Goal: Browse casually

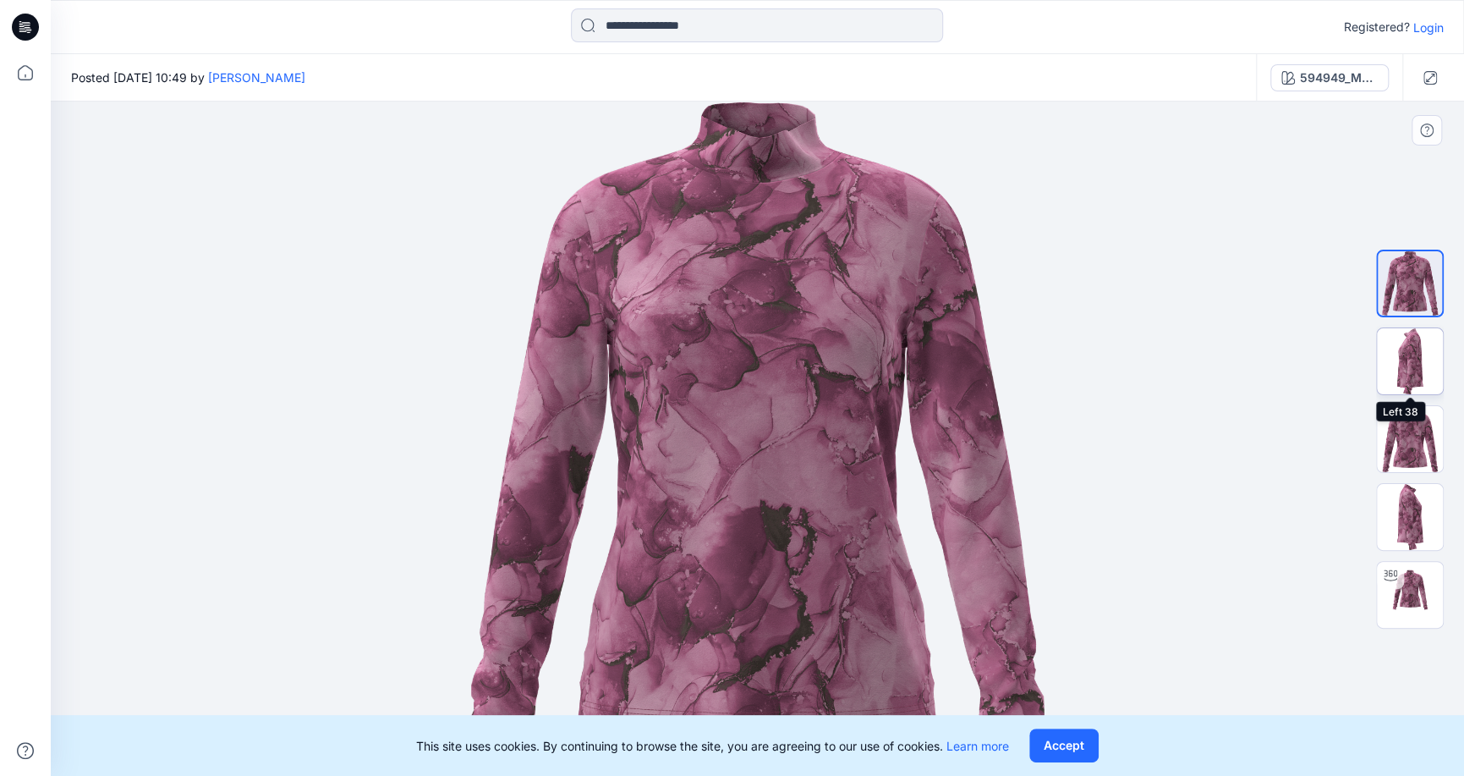
click at [1411, 355] on img at bounding box center [1410, 361] width 66 height 66
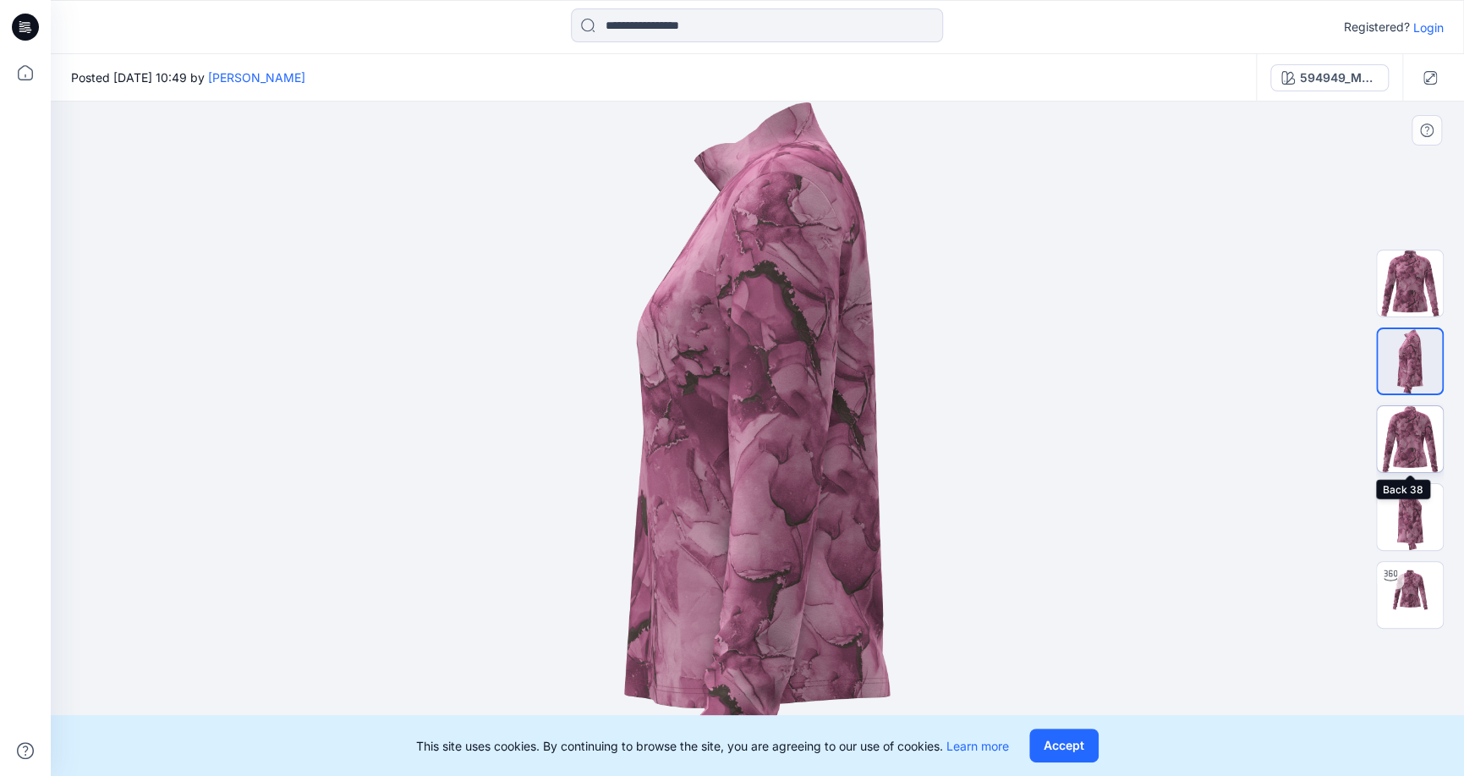
click at [1415, 442] on img at bounding box center [1410, 439] width 66 height 66
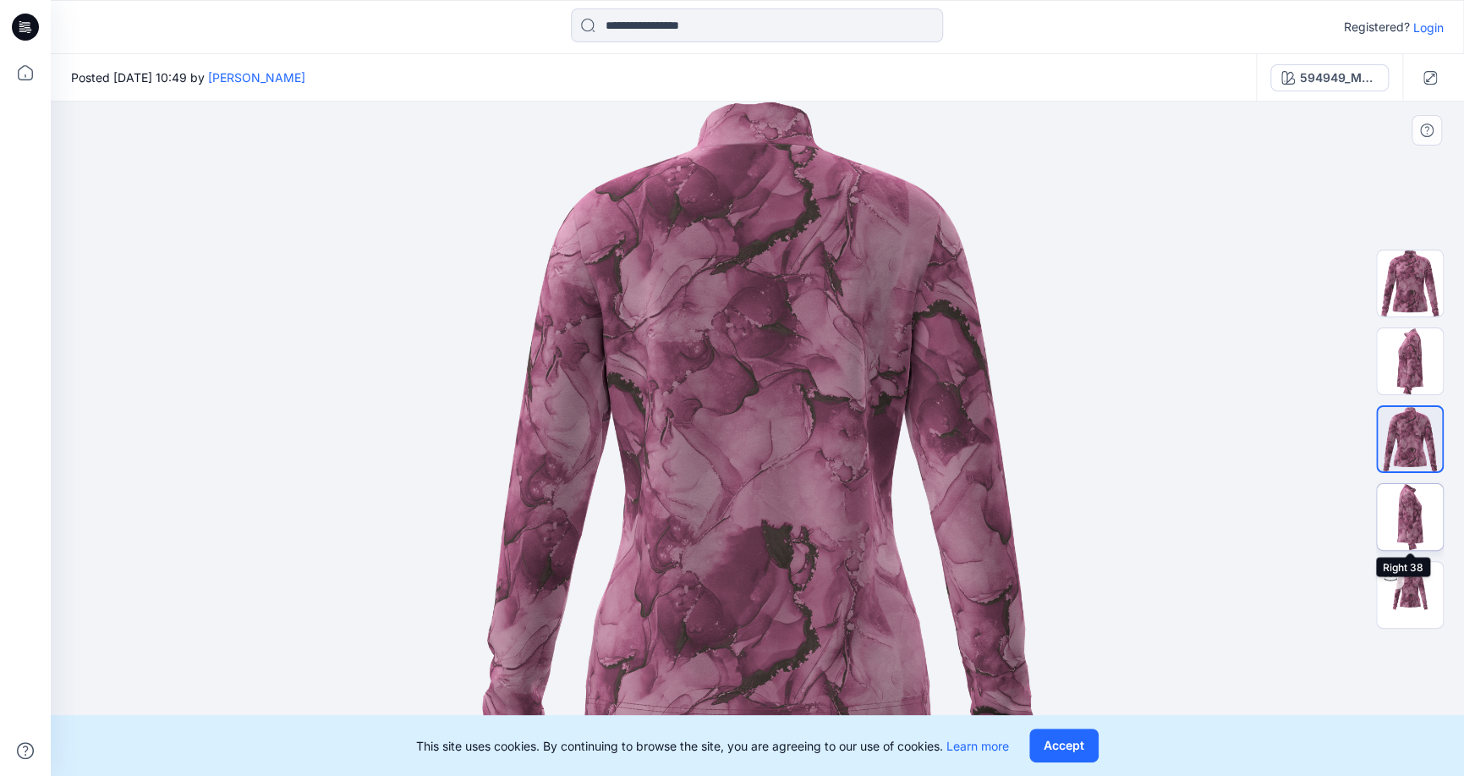
click at [1414, 519] on img at bounding box center [1410, 517] width 66 height 66
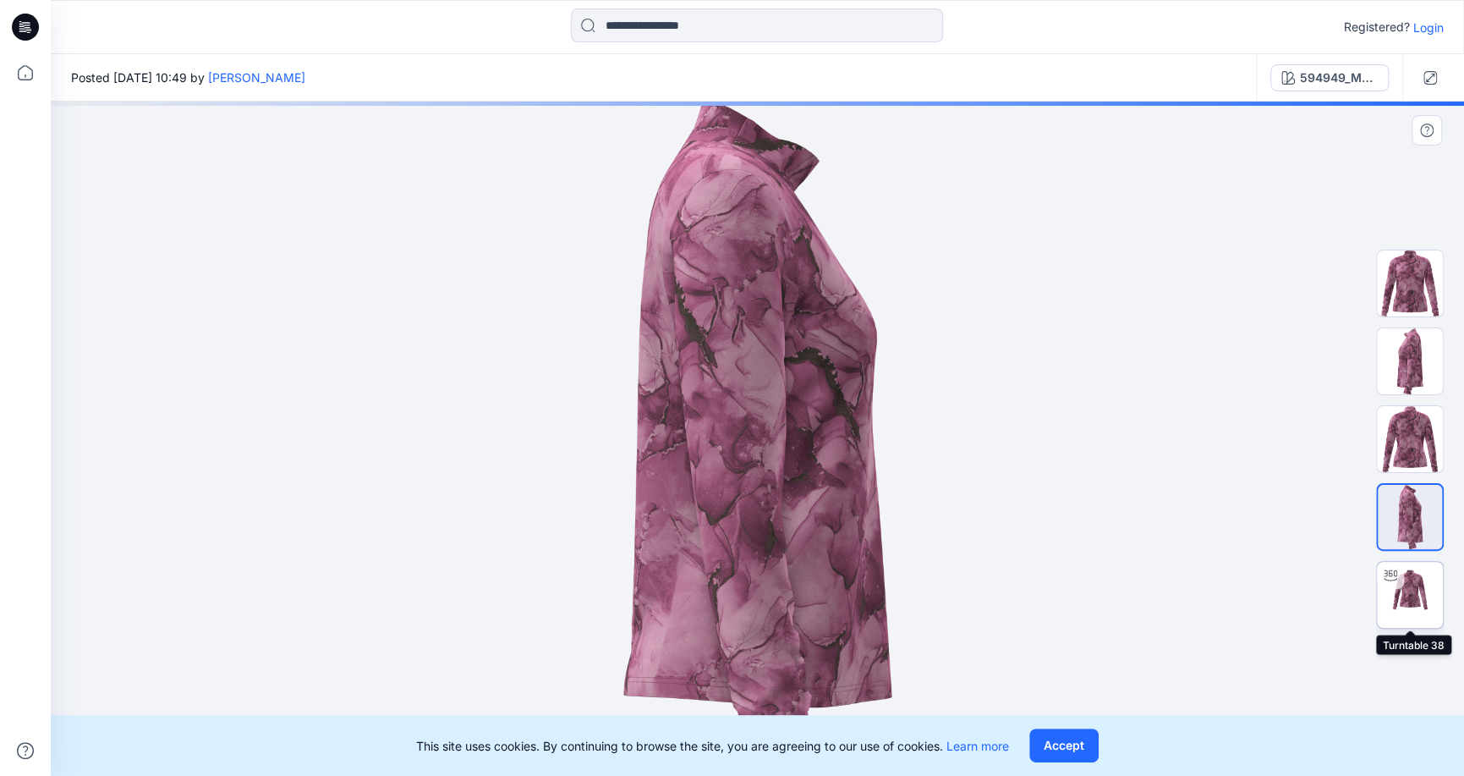
click at [1415, 593] on img at bounding box center [1410, 595] width 66 height 66
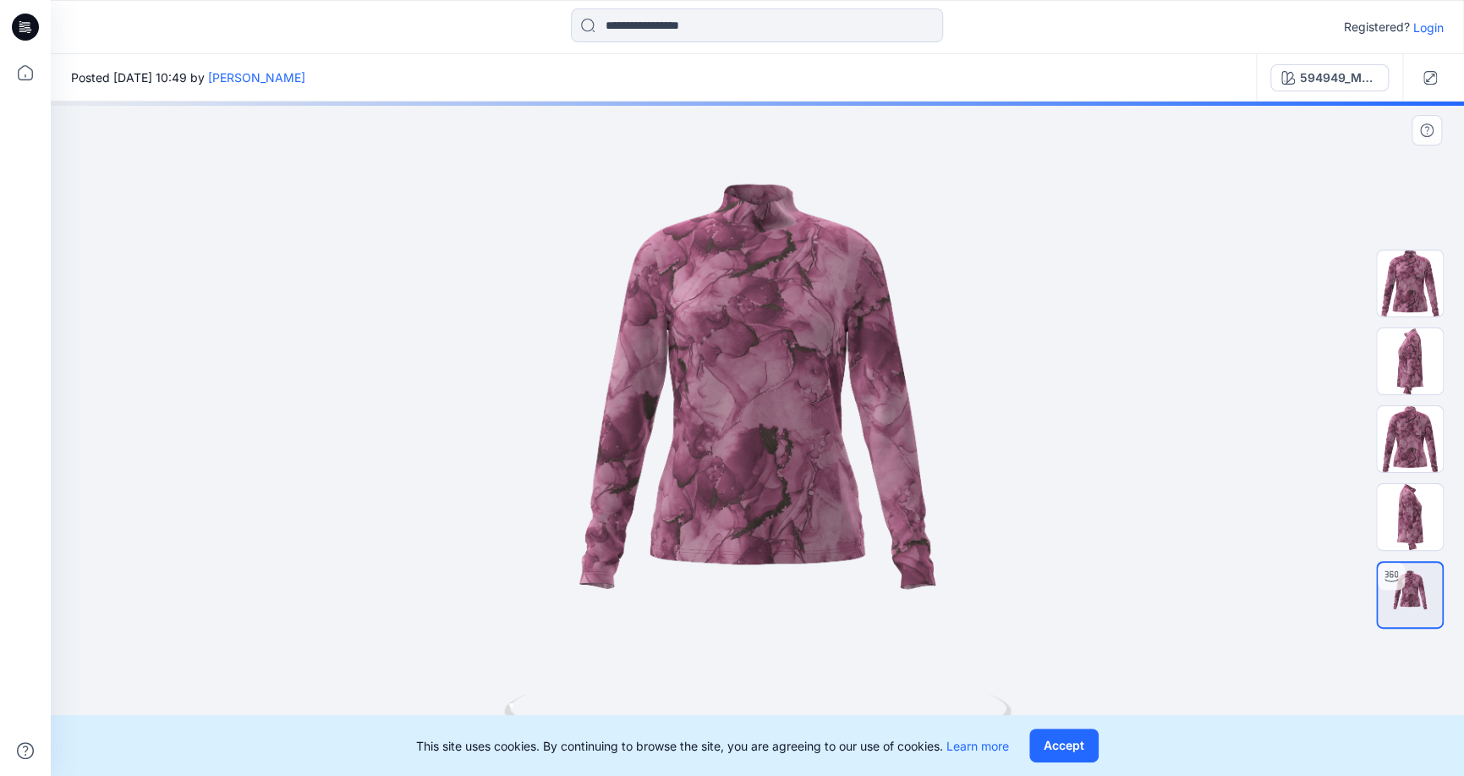
drag, startPoint x: 746, startPoint y: 395, endPoint x: 754, endPoint y: 499, distance: 104.3
click at [754, 499] on div at bounding box center [758, 439] width 1414 height 674
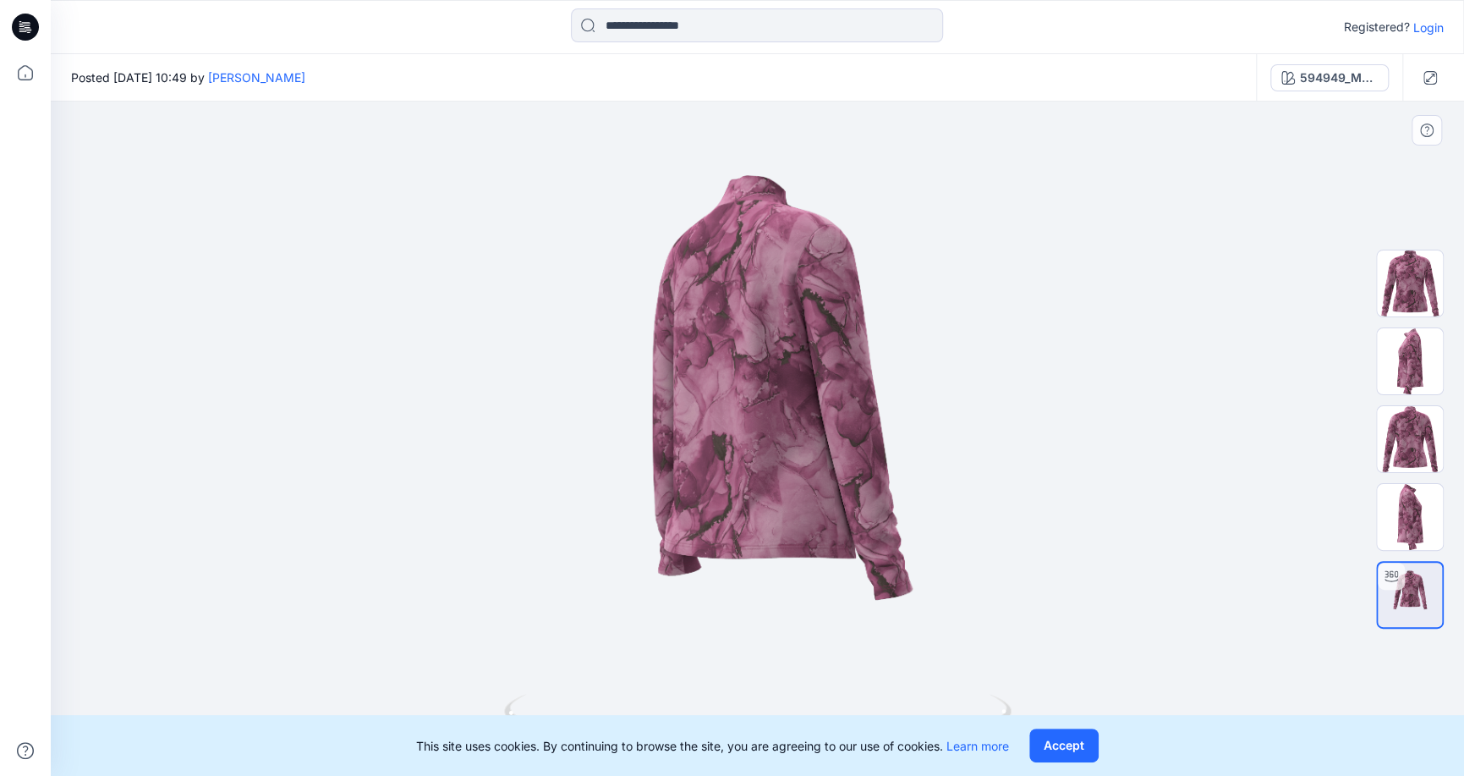
drag, startPoint x: 781, startPoint y: 423, endPoint x: 965, endPoint y: 437, distance: 185.0
click at [964, 437] on div at bounding box center [758, 439] width 1414 height 674
click at [1405, 303] on img at bounding box center [1410, 283] width 66 height 66
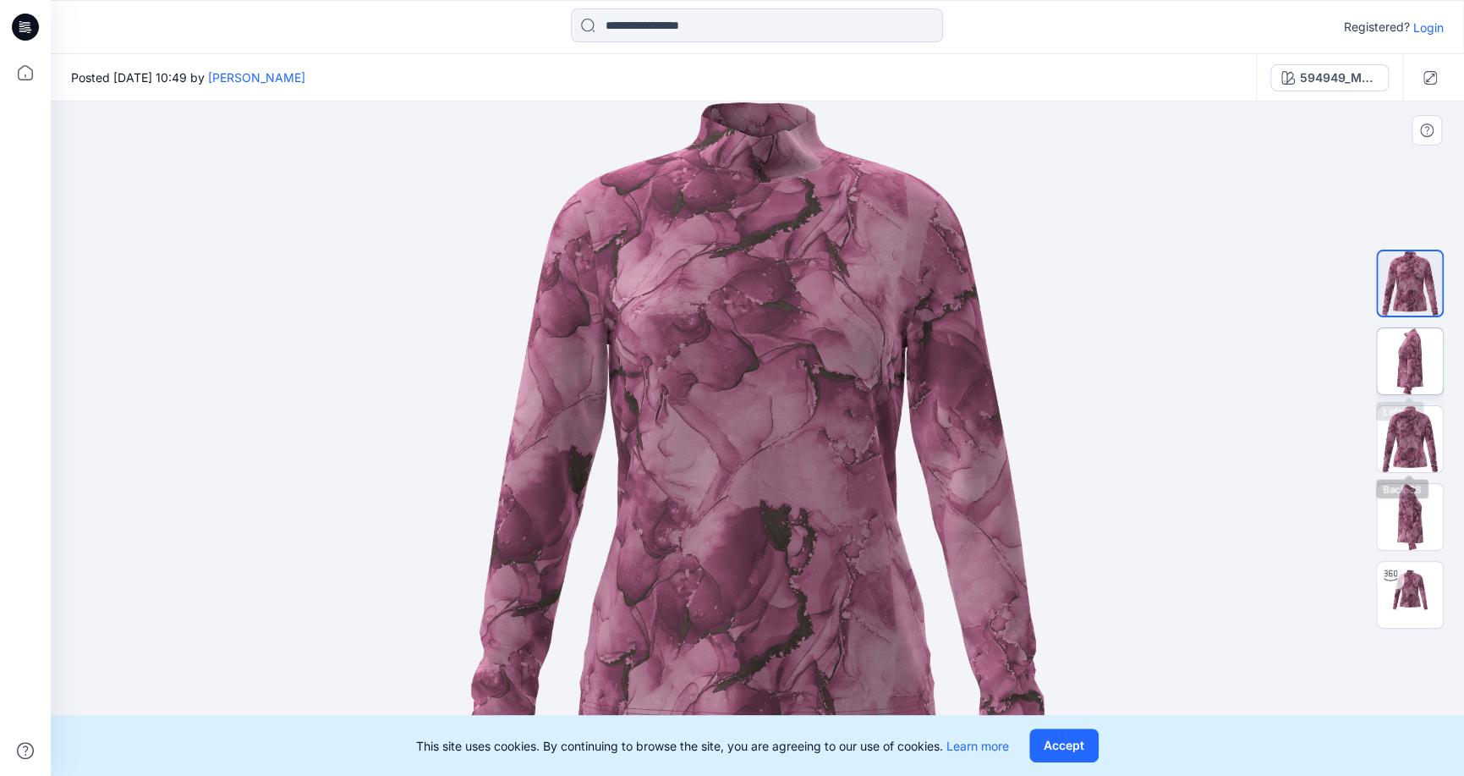
click at [1426, 375] on img at bounding box center [1410, 361] width 66 height 66
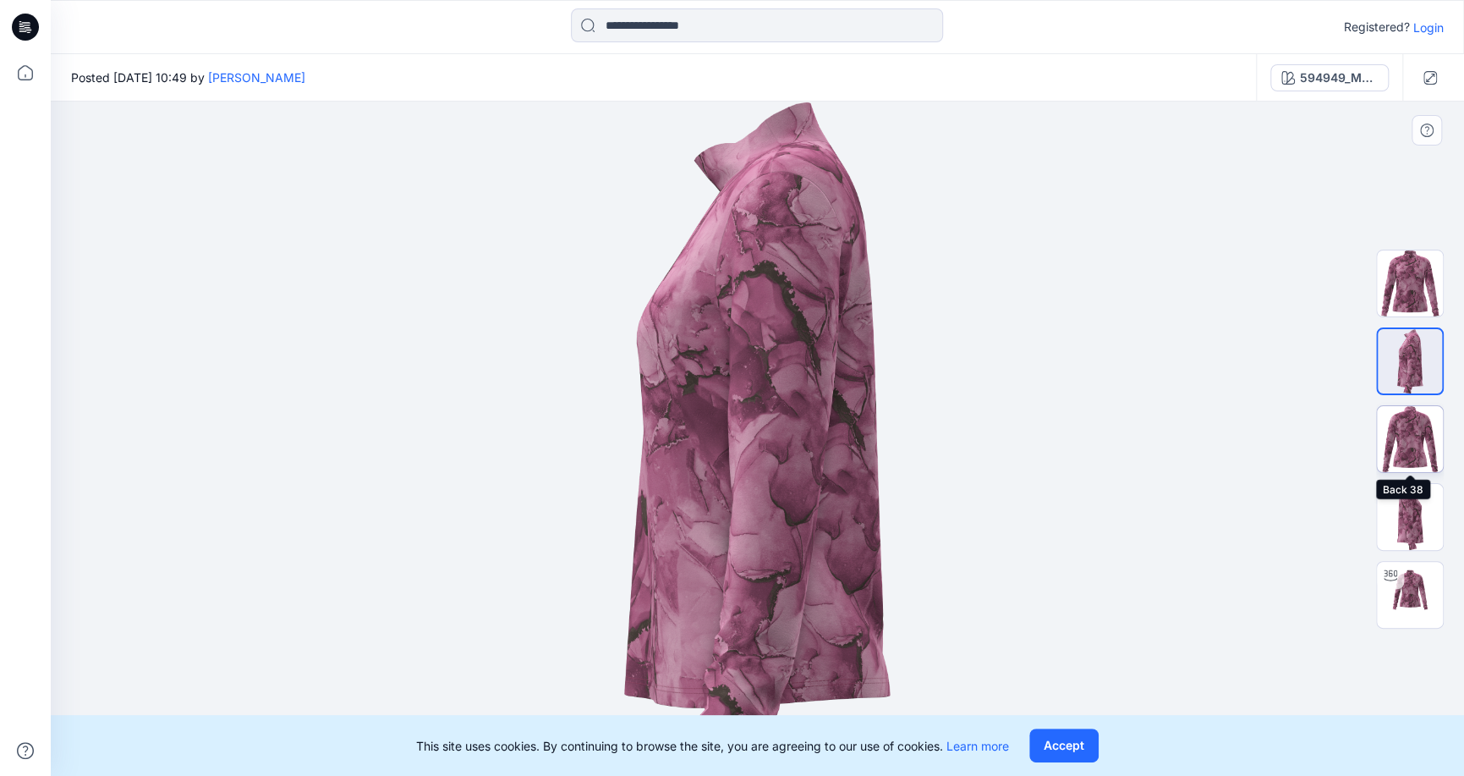
click at [1411, 437] on img at bounding box center [1410, 439] width 66 height 66
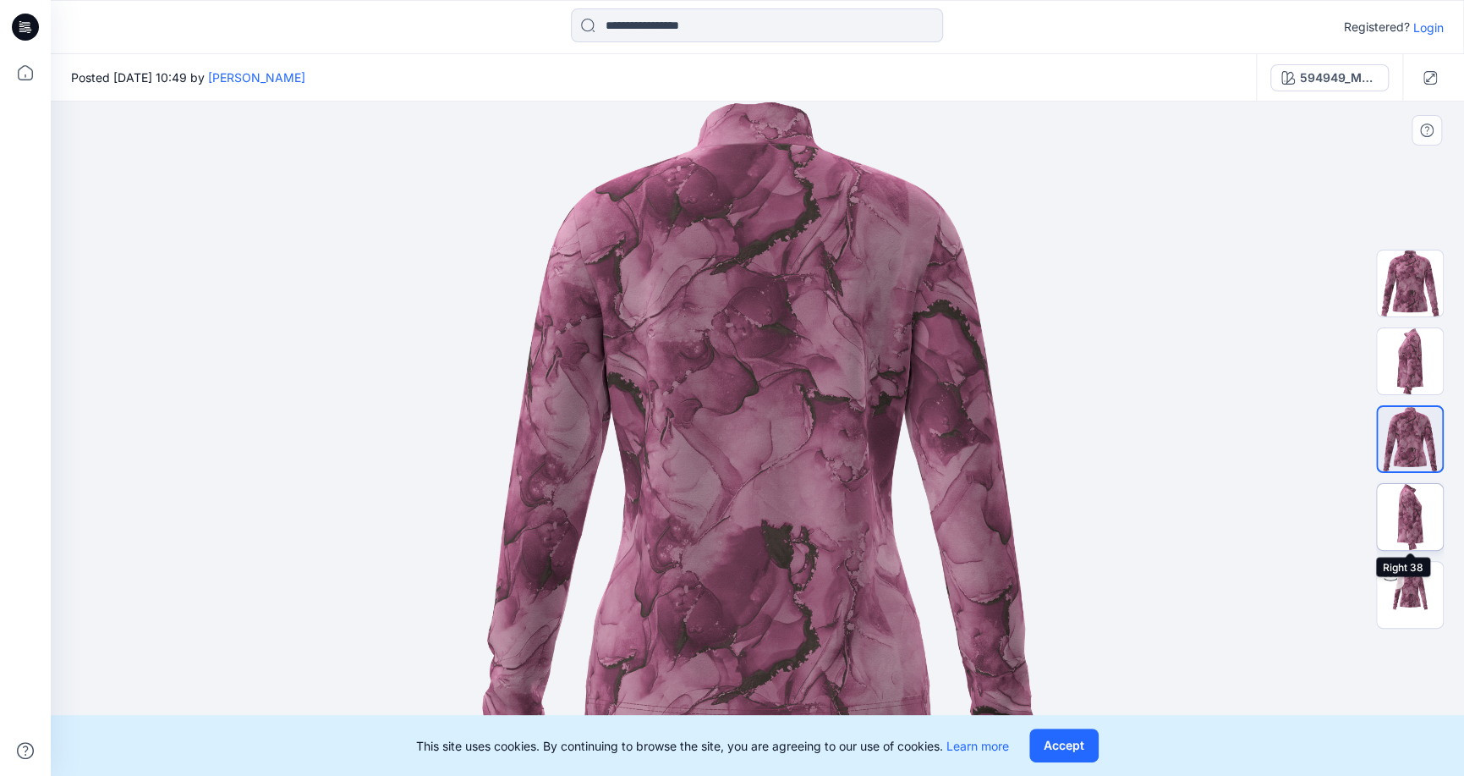
click at [1410, 530] on img at bounding box center [1410, 517] width 66 height 66
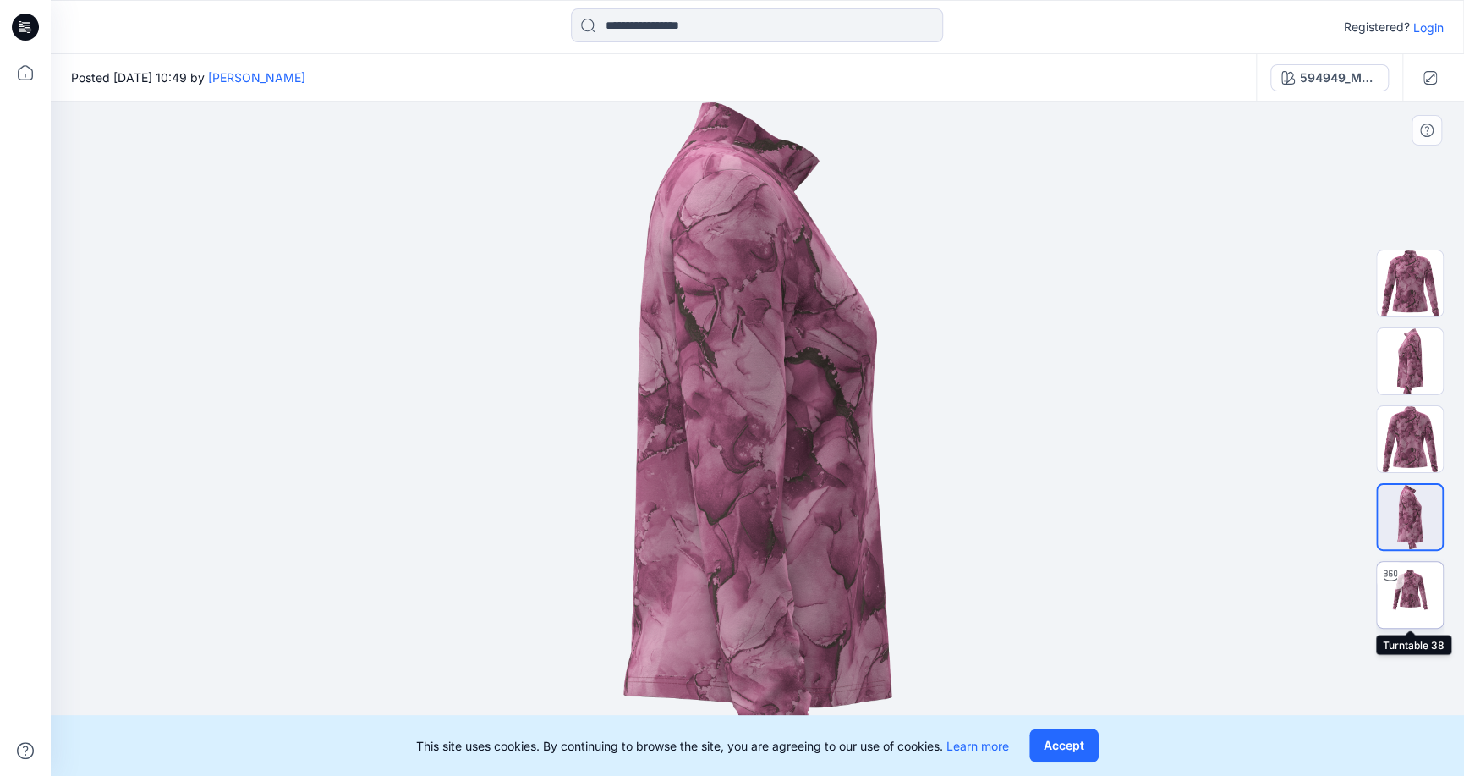
click at [1391, 584] on div at bounding box center [1390, 575] width 27 height 27
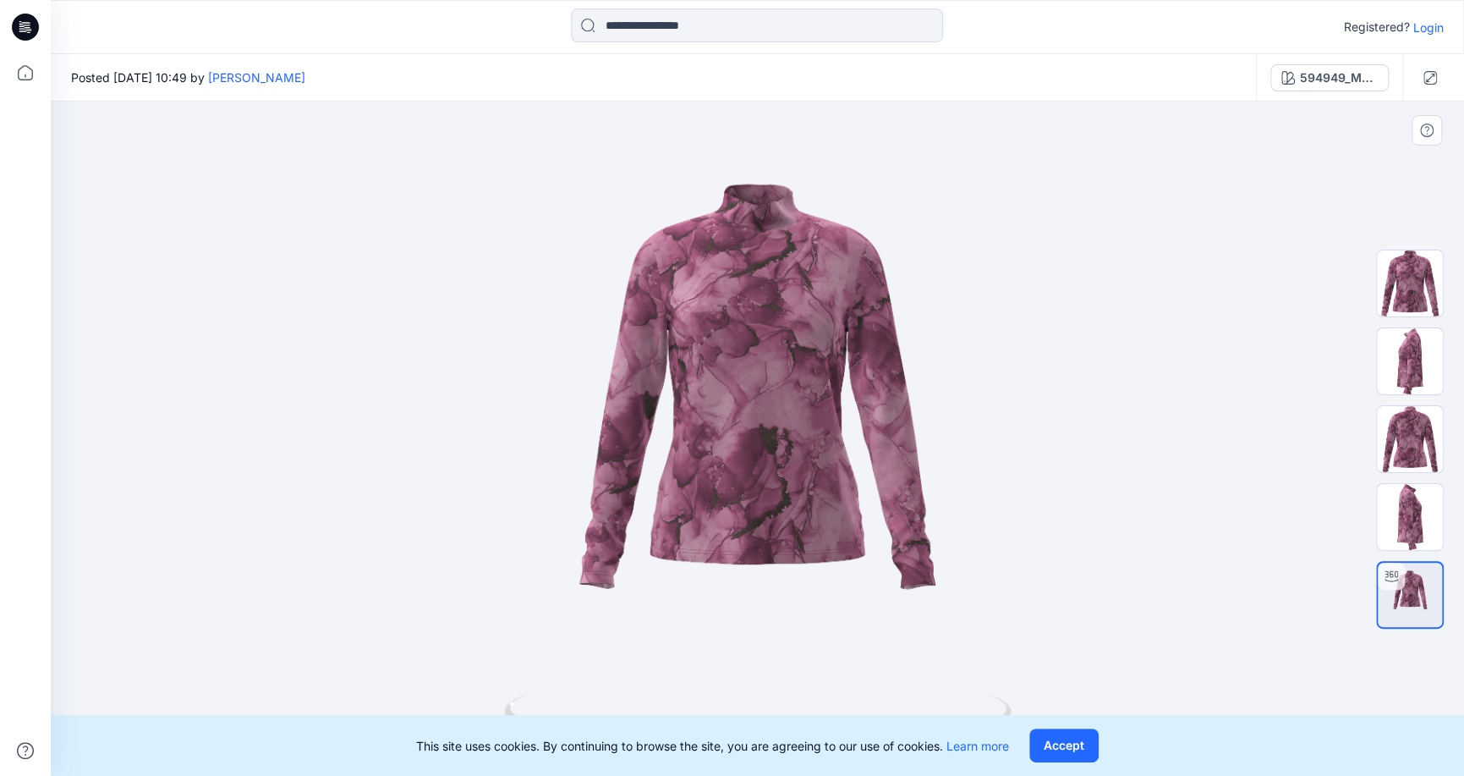
drag, startPoint x: 750, startPoint y: 423, endPoint x: 751, endPoint y: 513, distance: 89.7
click at [751, 513] on div at bounding box center [758, 439] width 1414 height 674
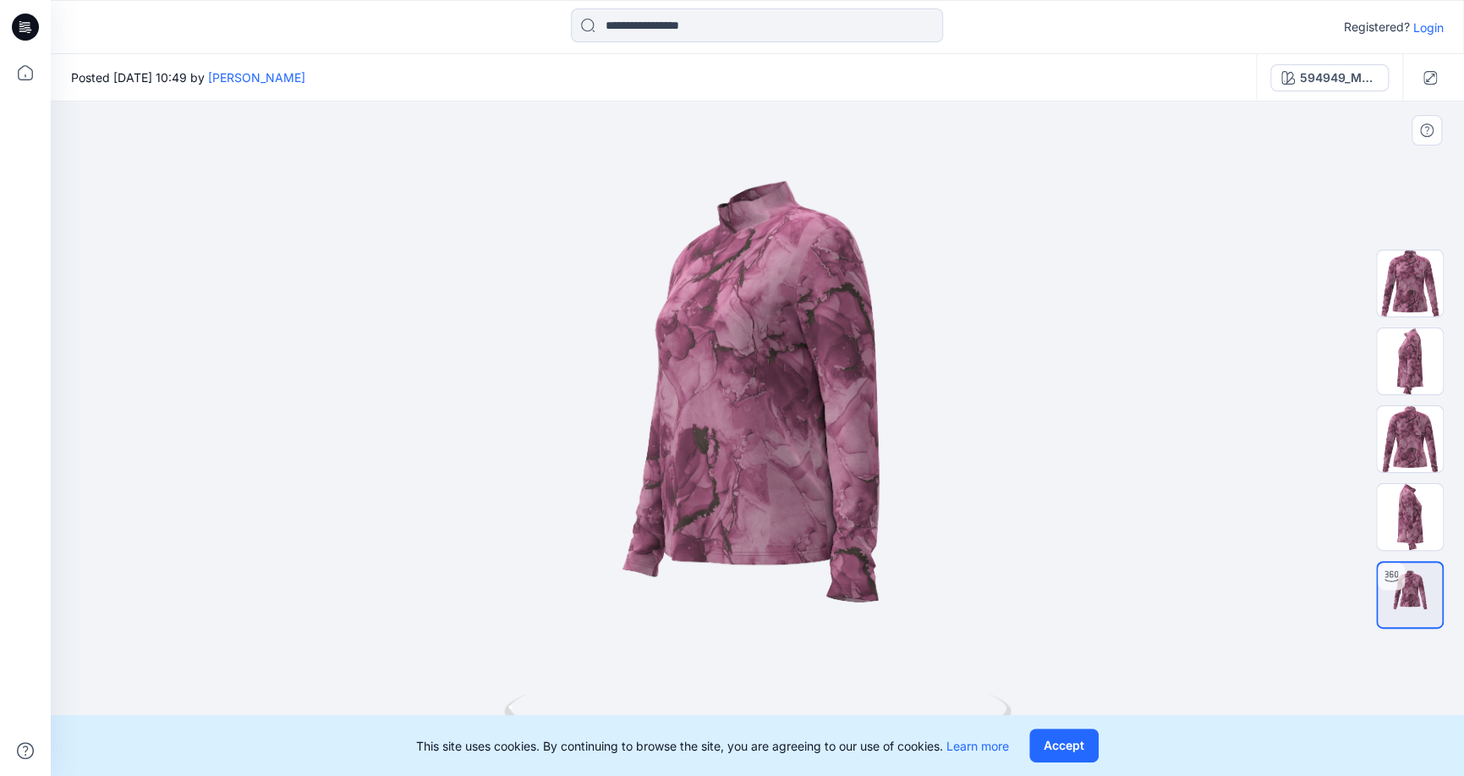
drag, startPoint x: 843, startPoint y: 473, endPoint x: 776, endPoint y: 542, distance: 96.3
click at [776, 542] on div at bounding box center [758, 439] width 1414 height 674
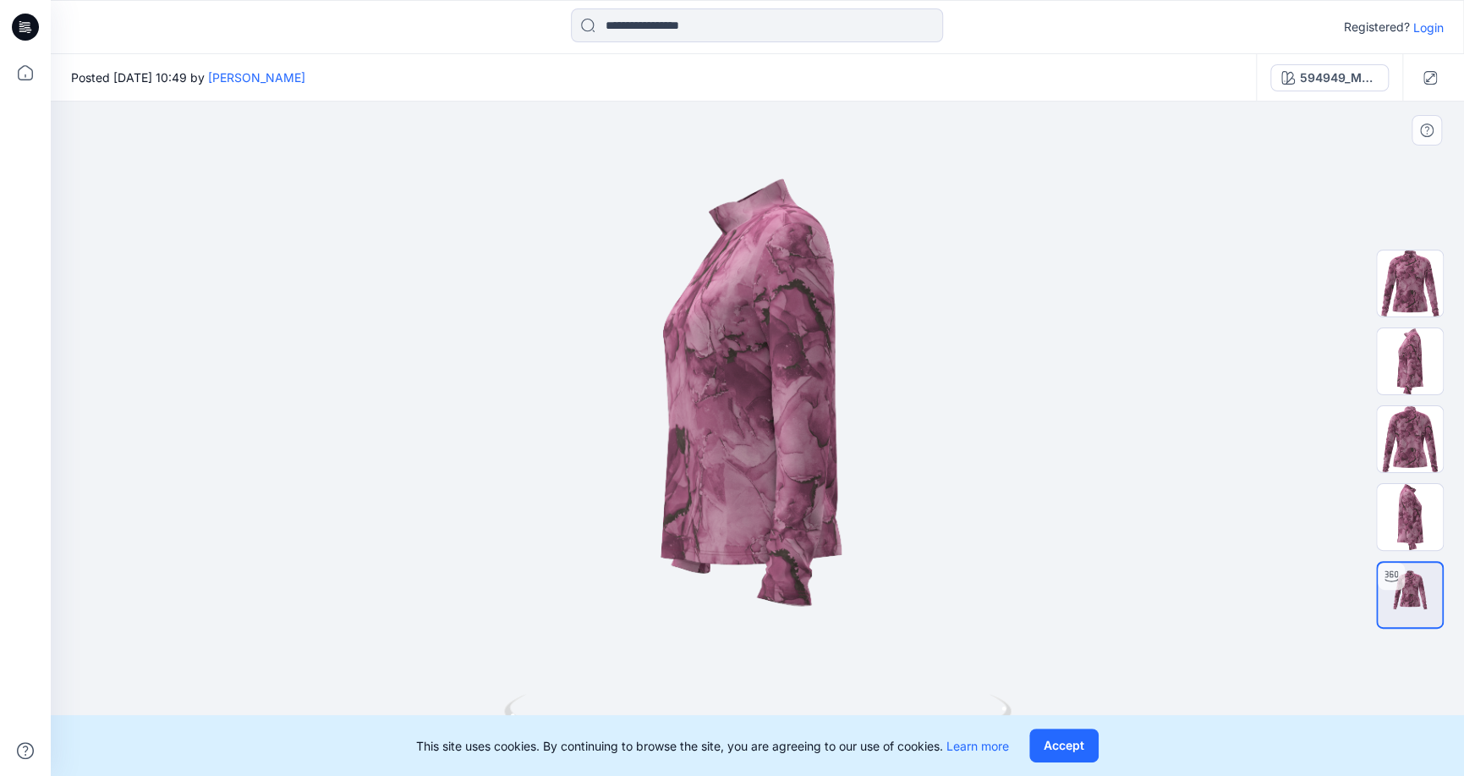
drag, startPoint x: 845, startPoint y: 470, endPoint x: 807, endPoint y: 529, distance: 69.7
click at [807, 529] on div at bounding box center [758, 439] width 1414 height 674
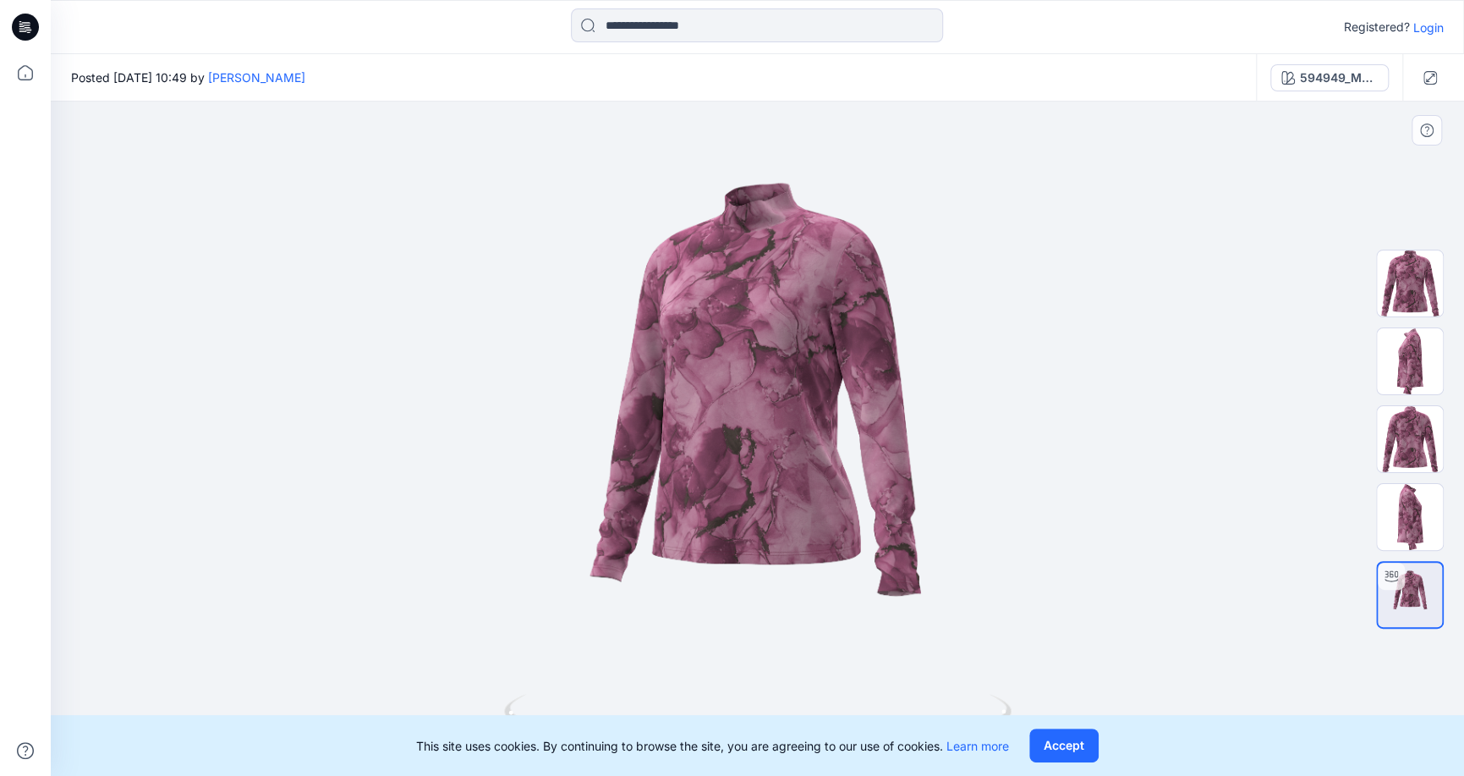
drag, startPoint x: 700, startPoint y: 526, endPoint x: 765, endPoint y: 551, distance: 69.6
click at [765, 551] on div at bounding box center [758, 439] width 1414 height 674
click at [1410, 283] on img at bounding box center [1410, 283] width 66 height 66
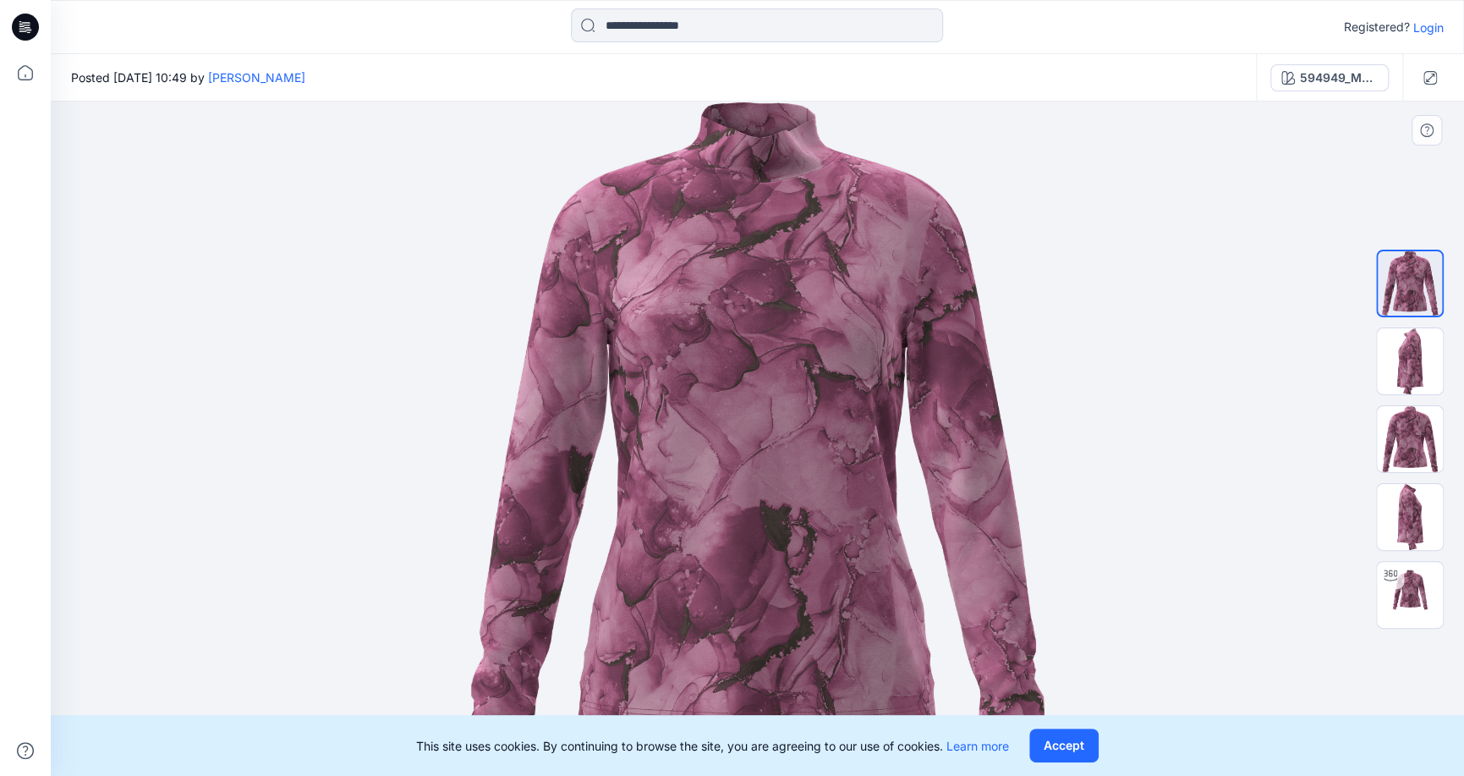
click at [1060, 750] on button "Accept" at bounding box center [1064, 745] width 69 height 34
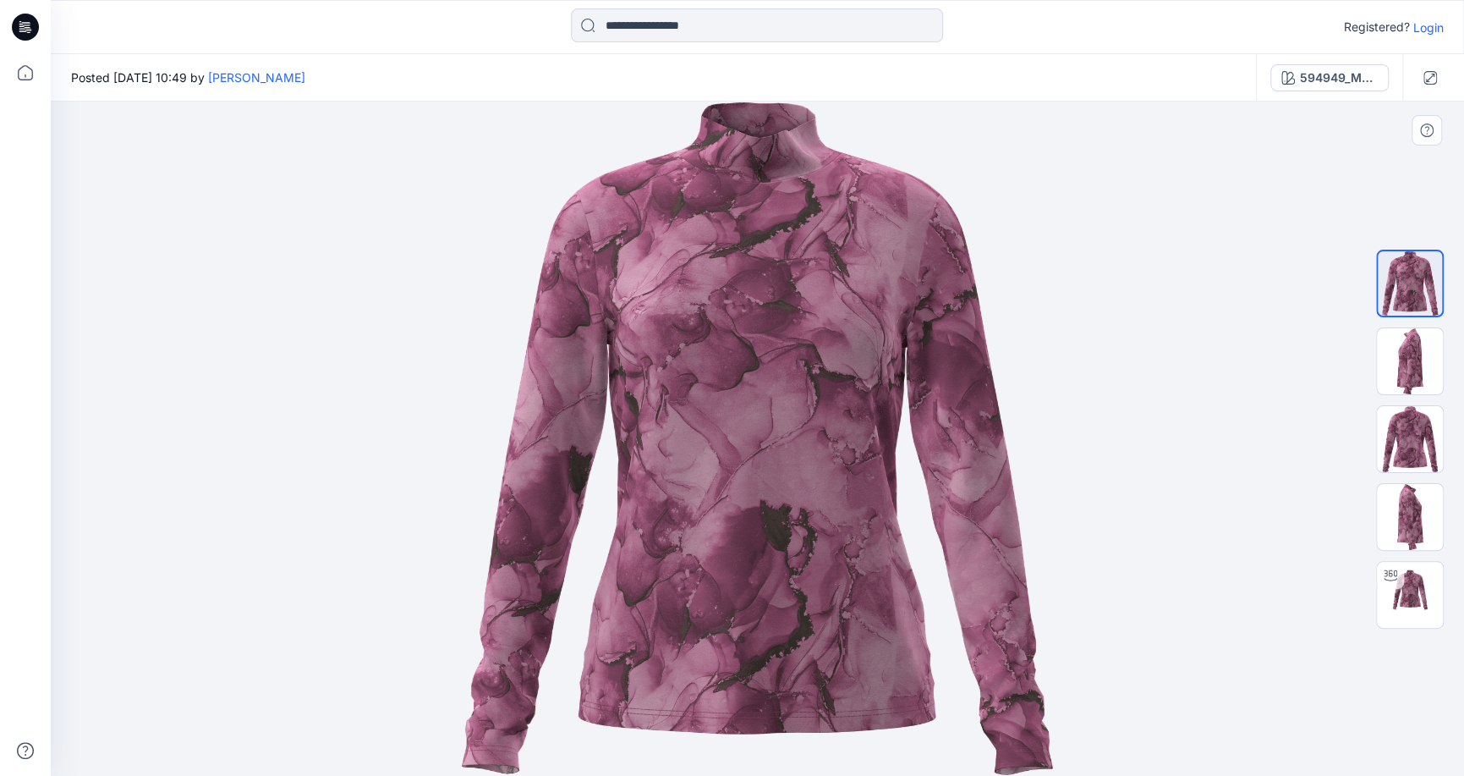
drag, startPoint x: 801, startPoint y: 366, endPoint x: 811, endPoint y: 362, distance: 11.0
click at [811, 362] on img at bounding box center [758, 439] width 594 height 674
click at [1410, 368] on img at bounding box center [1410, 361] width 66 height 66
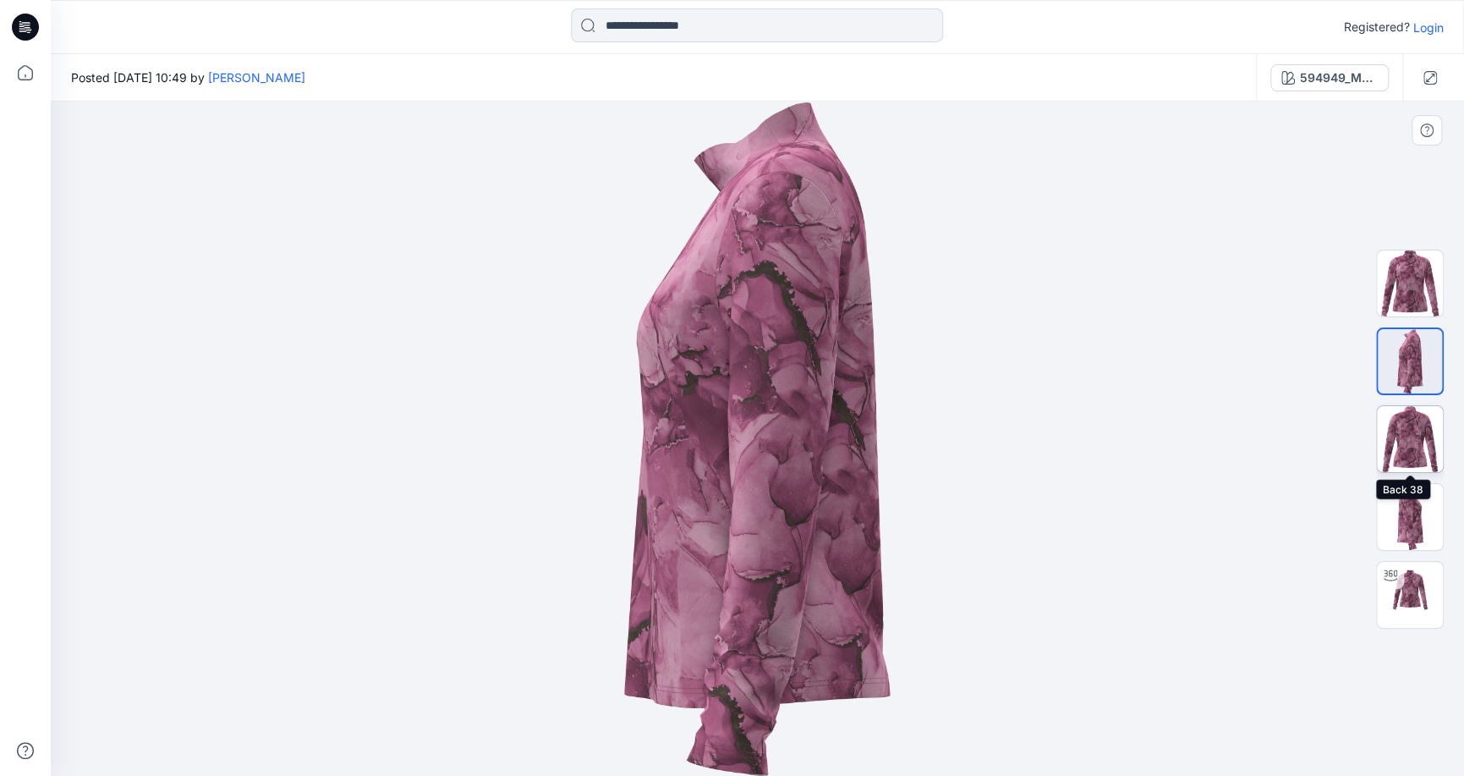
click at [1406, 444] on img at bounding box center [1410, 439] width 66 height 66
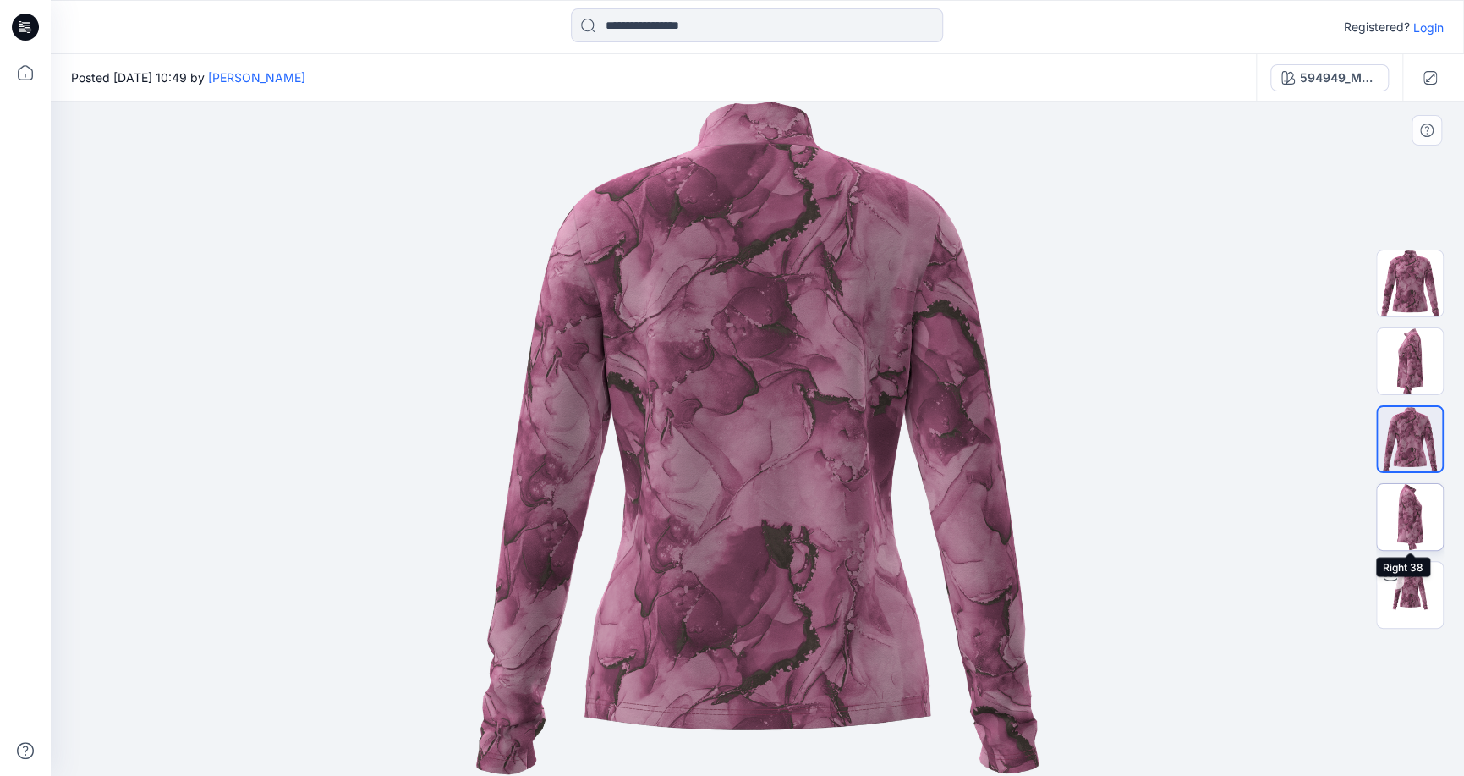
click at [1402, 525] on img at bounding box center [1410, 517] width 66 height 66
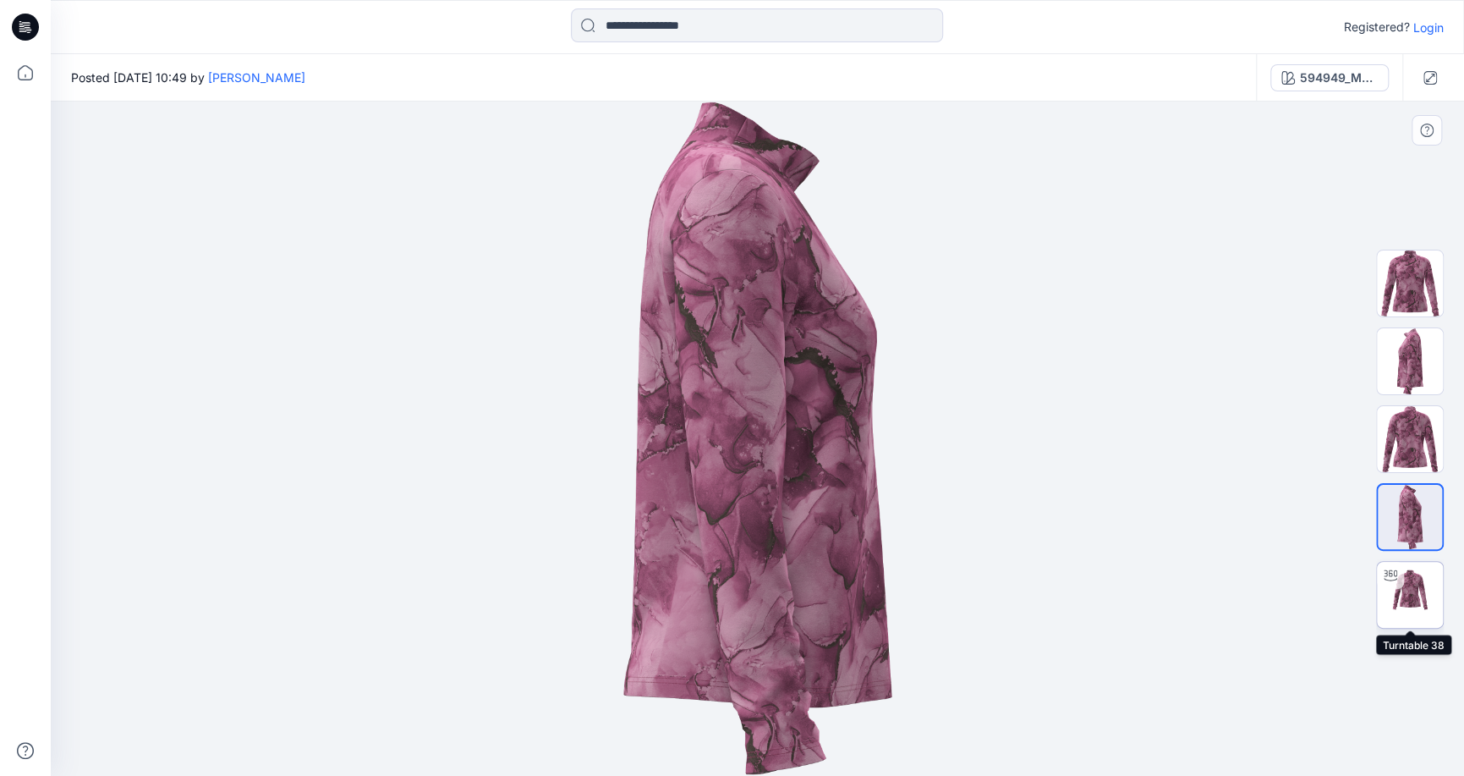
click at [1401, 585] on div at bounding box center [1390, 575] width 27 height 27
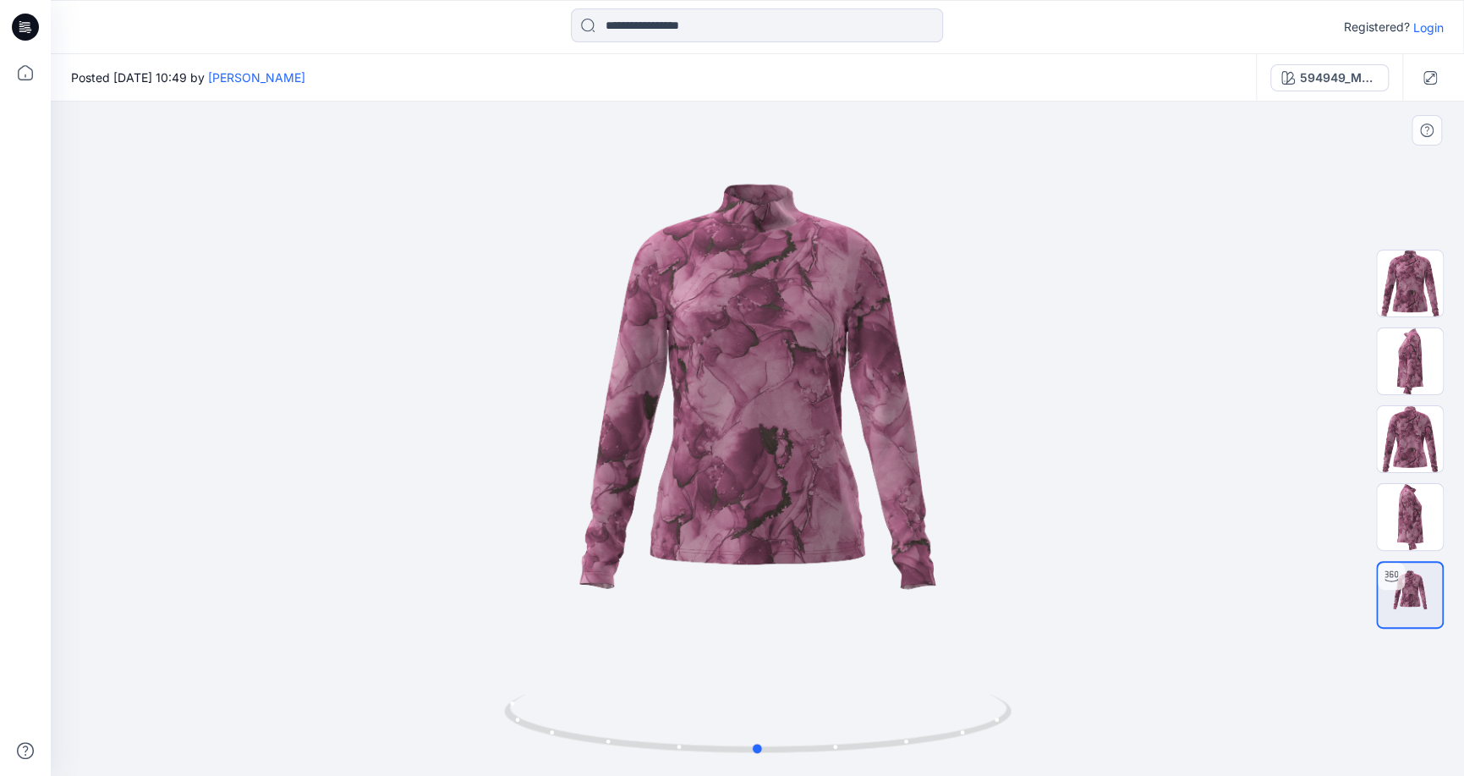
click at [1075, 313] on div at bounding box center [758, 439] width 1414 height 674
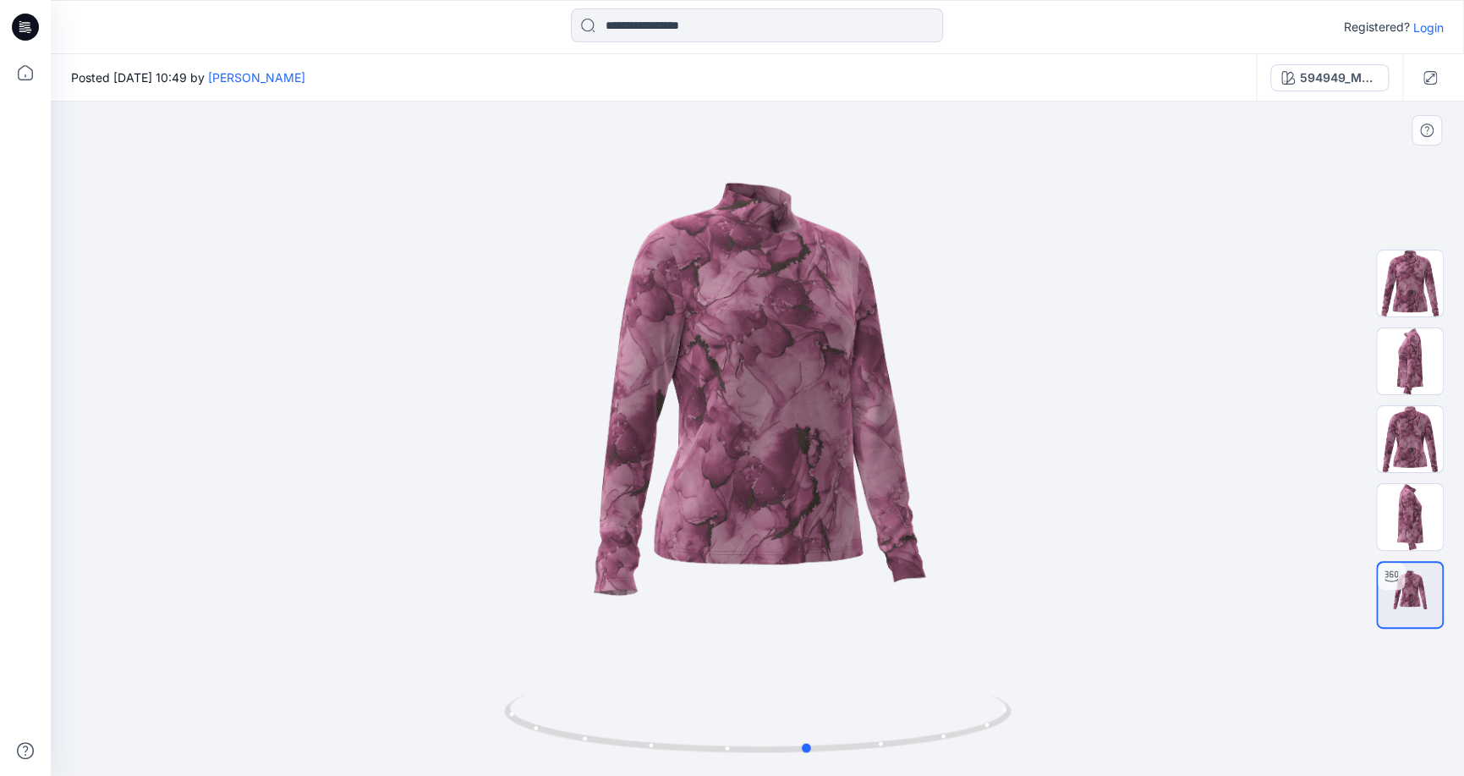
drag, startPoint x: 668, startPoint y: 475, endPoint x: 1250, endPoint y: 470, distance: 582.1
click at [1250, 470] on div at bounding box center [758, 439] width 1414 height 674
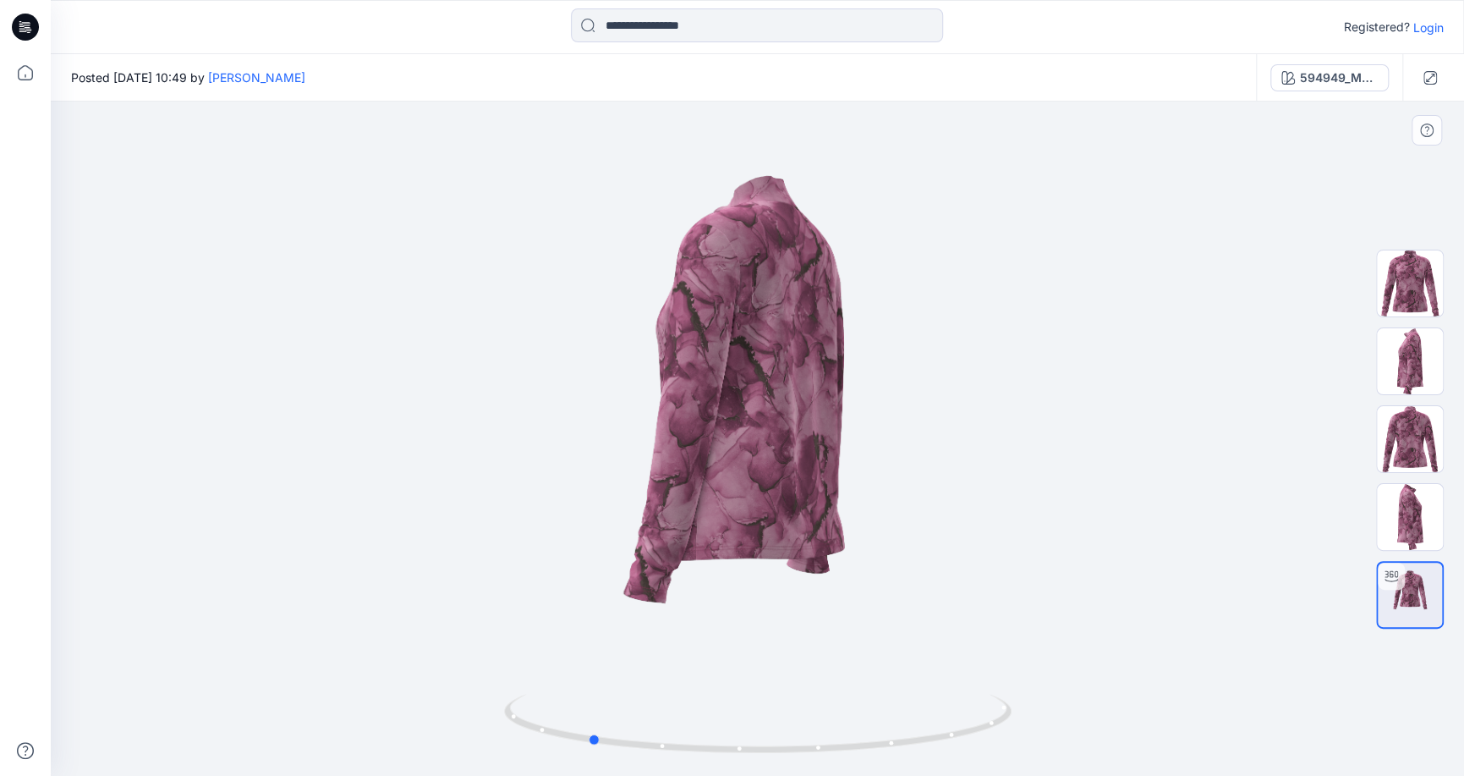
drag, startPoint x: 731, startPoint y: 490, endPoint x: 935, endPoint y: 475, distance: 204.4
click at [1023, 481] on div at bounding box center [758, 439] width 1414 height 674
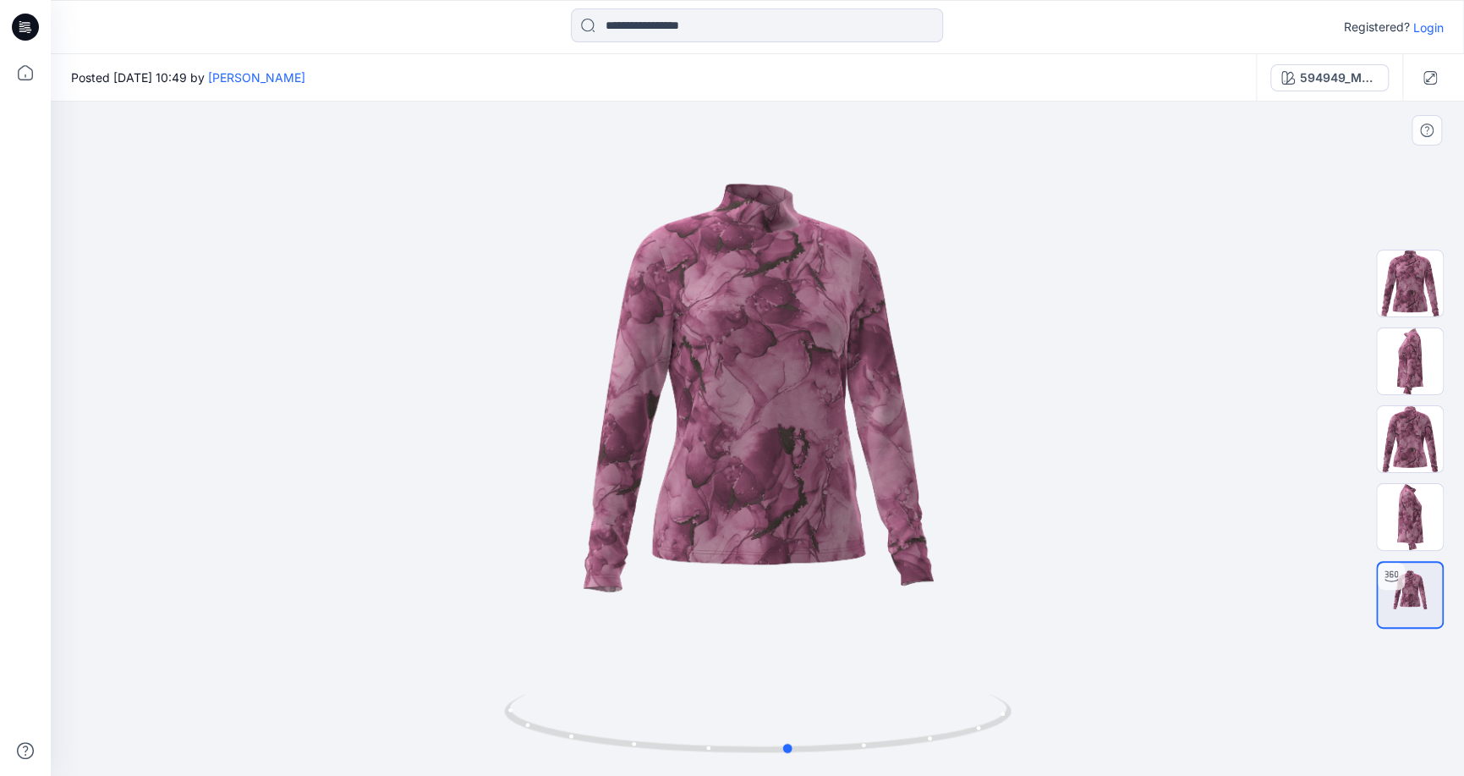
drag, startPoint x: 690, startPoint y: 486, endPoint x: 895, endPoint y: 484, distance: 204.8
click at [893, 484] on div at bounding box center [758, 439] width 1414 height 674
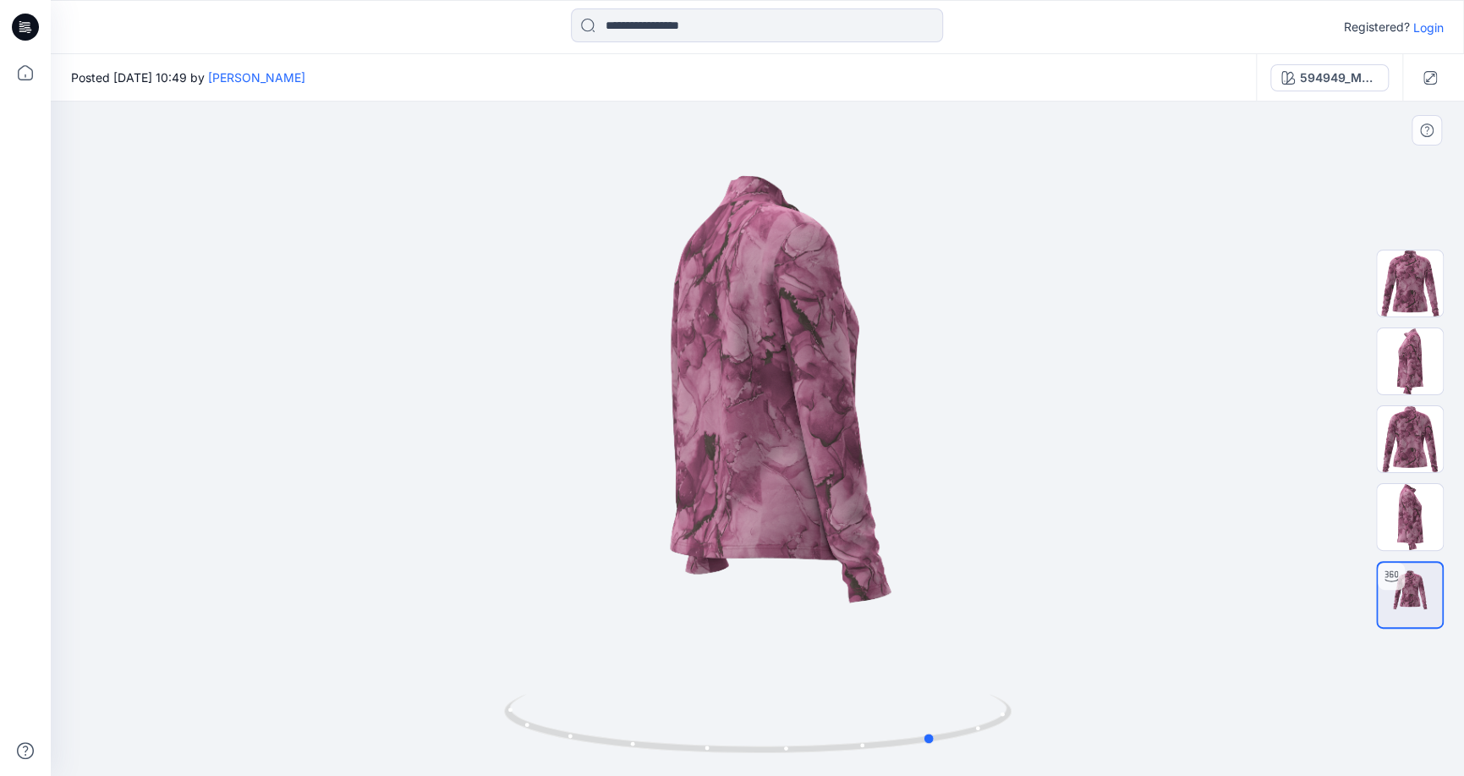
drag, startPoint x: 723, startPoint y: 486, endPoint x: 863, endPoint y: 476, distance: 140.7
click at [863, 476] on div at bounding box center [758, 439] width 1414 height 674
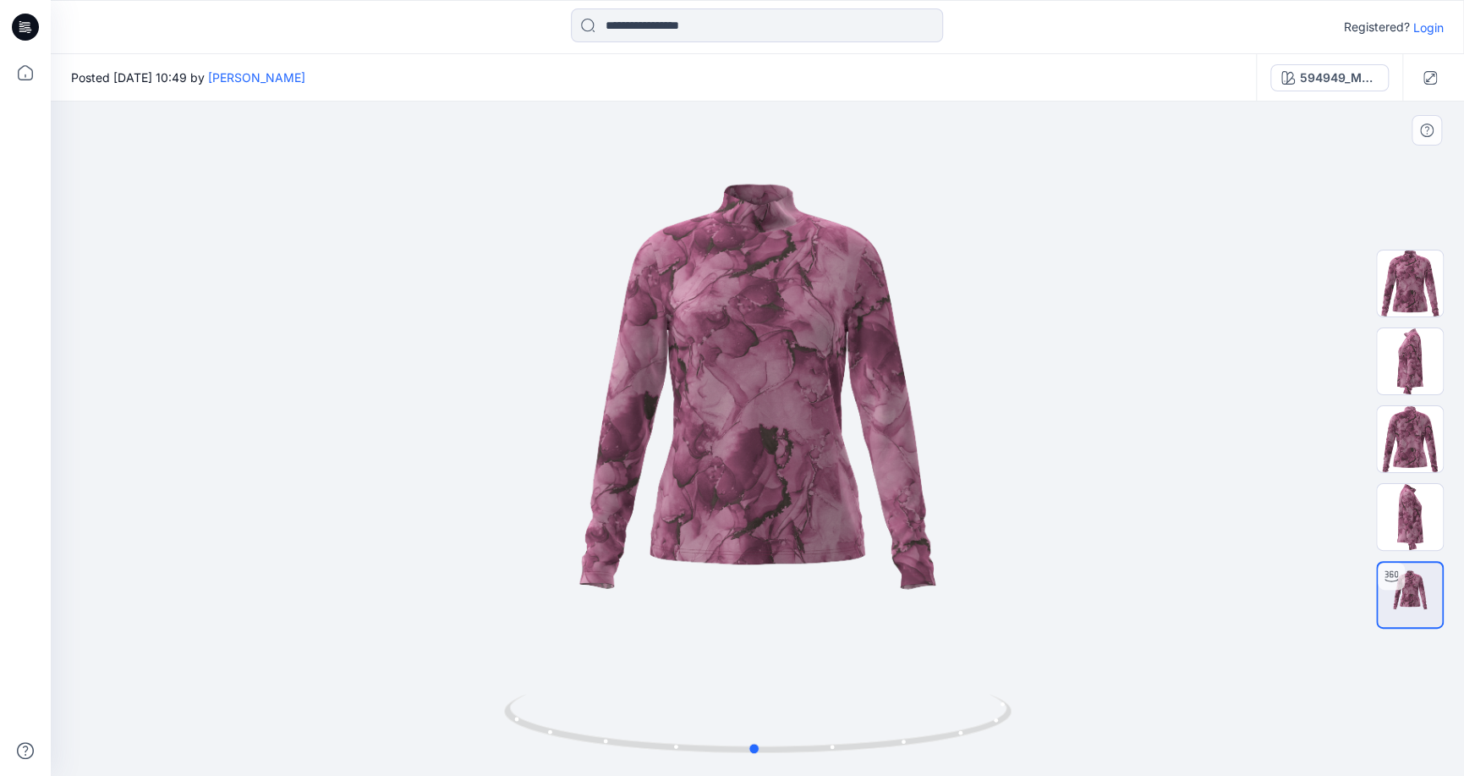
drag, startPoint x: 859, startPoint y: 509, endPoint x: 678, endPoint y: 510, distance: 181.1
click at [678, 510] on div at bounding box center [758, 439] width 1414 height 674
click at [1415, 289] on img at bounding box center [1410, 283] width 66 height 66
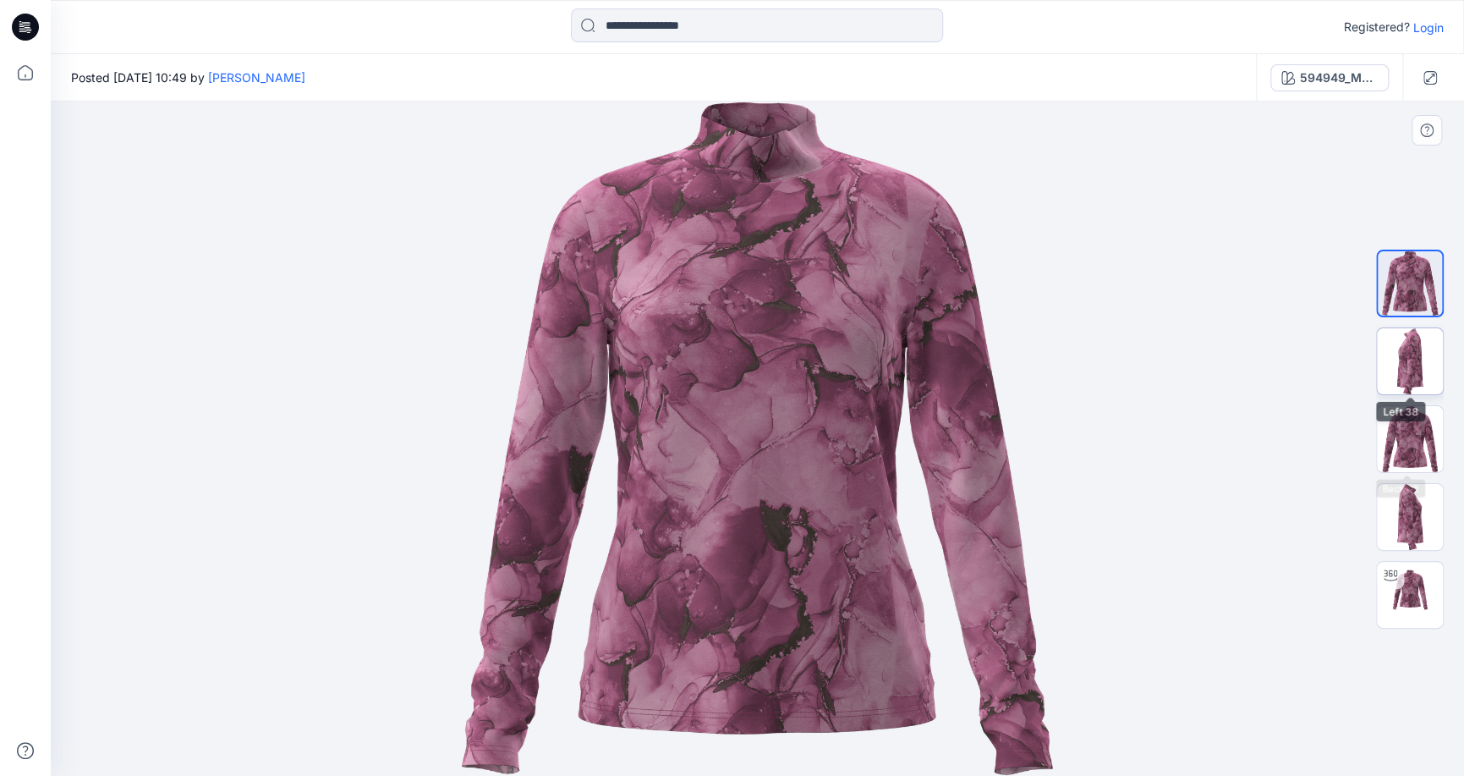
click at [1424, 362] on img at bounding box center [1410, 361] width 66 height 66
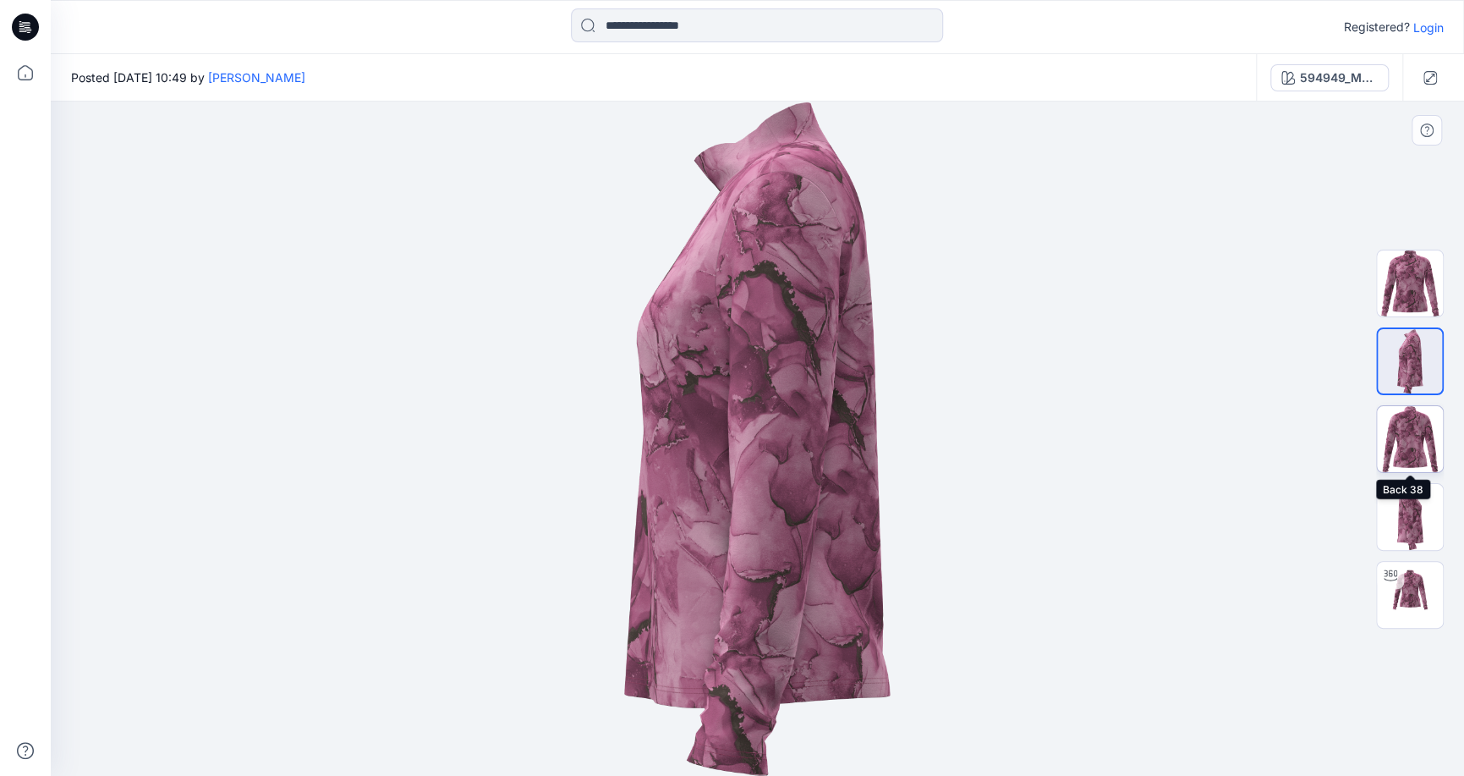
click at [1416, 431] on img at bounding box center [1410, 439] width 66 height 66
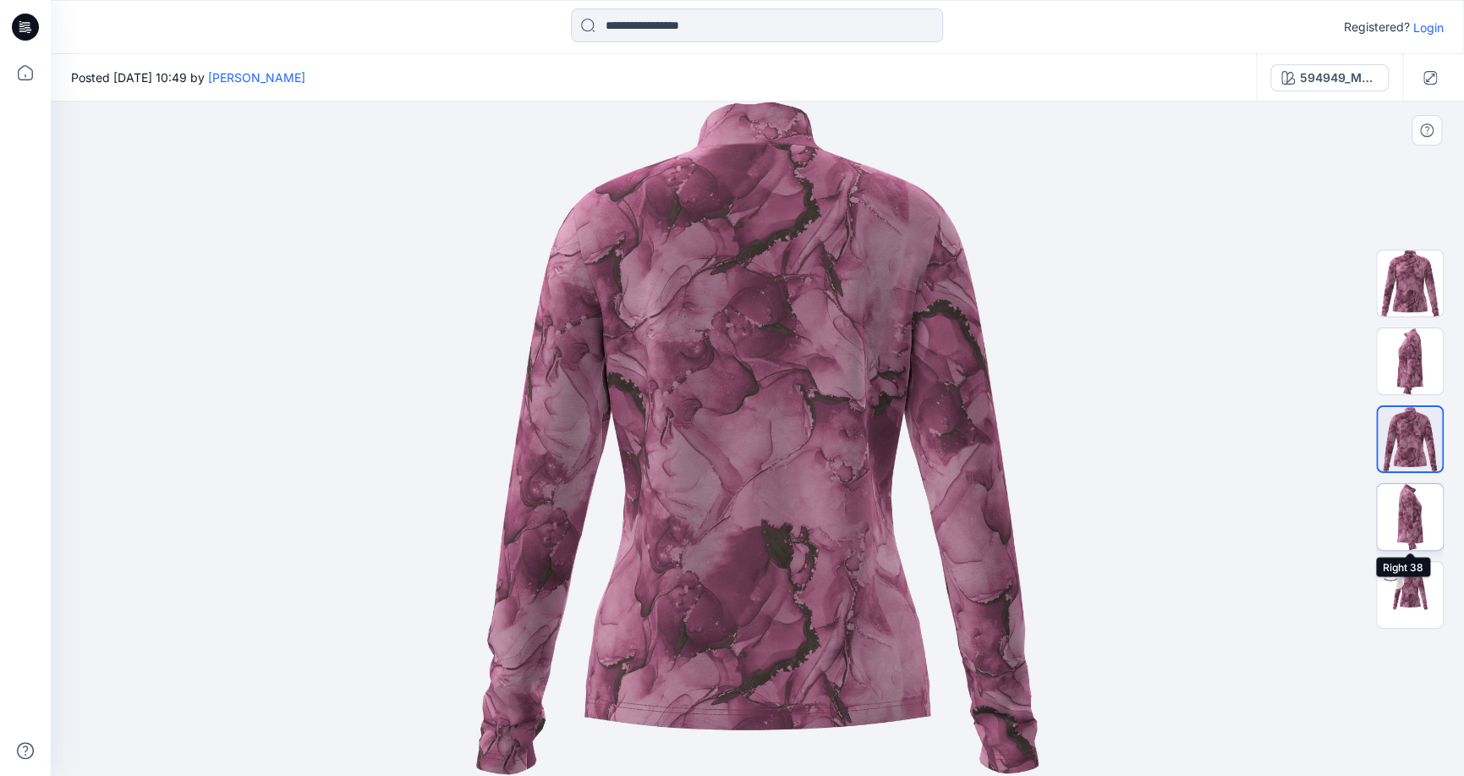
click at [1399, 509] on img at bounding box center [1410, 517] width 66 height 66
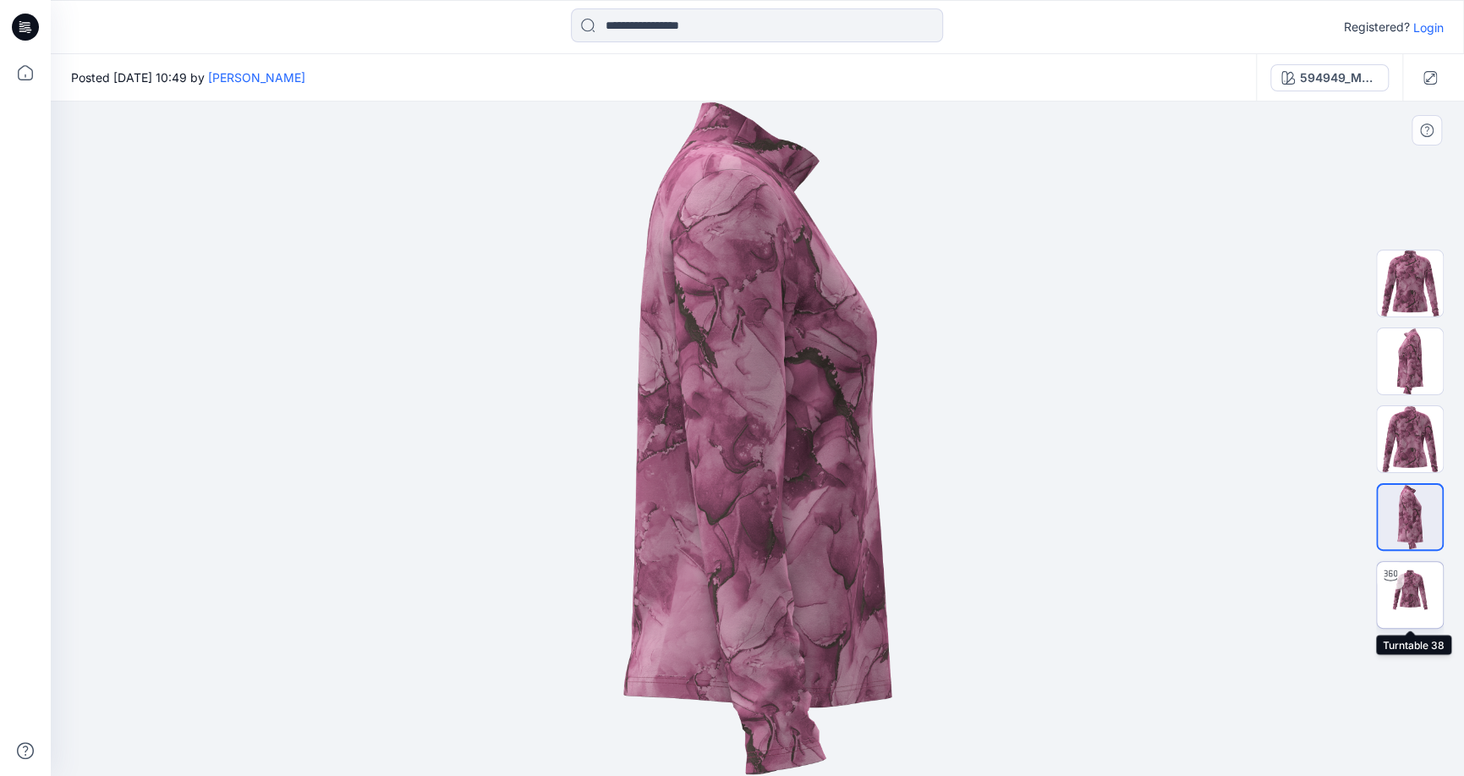
click at [1410, 597] on img at bounding box center [1410, 595] width 66 height 66
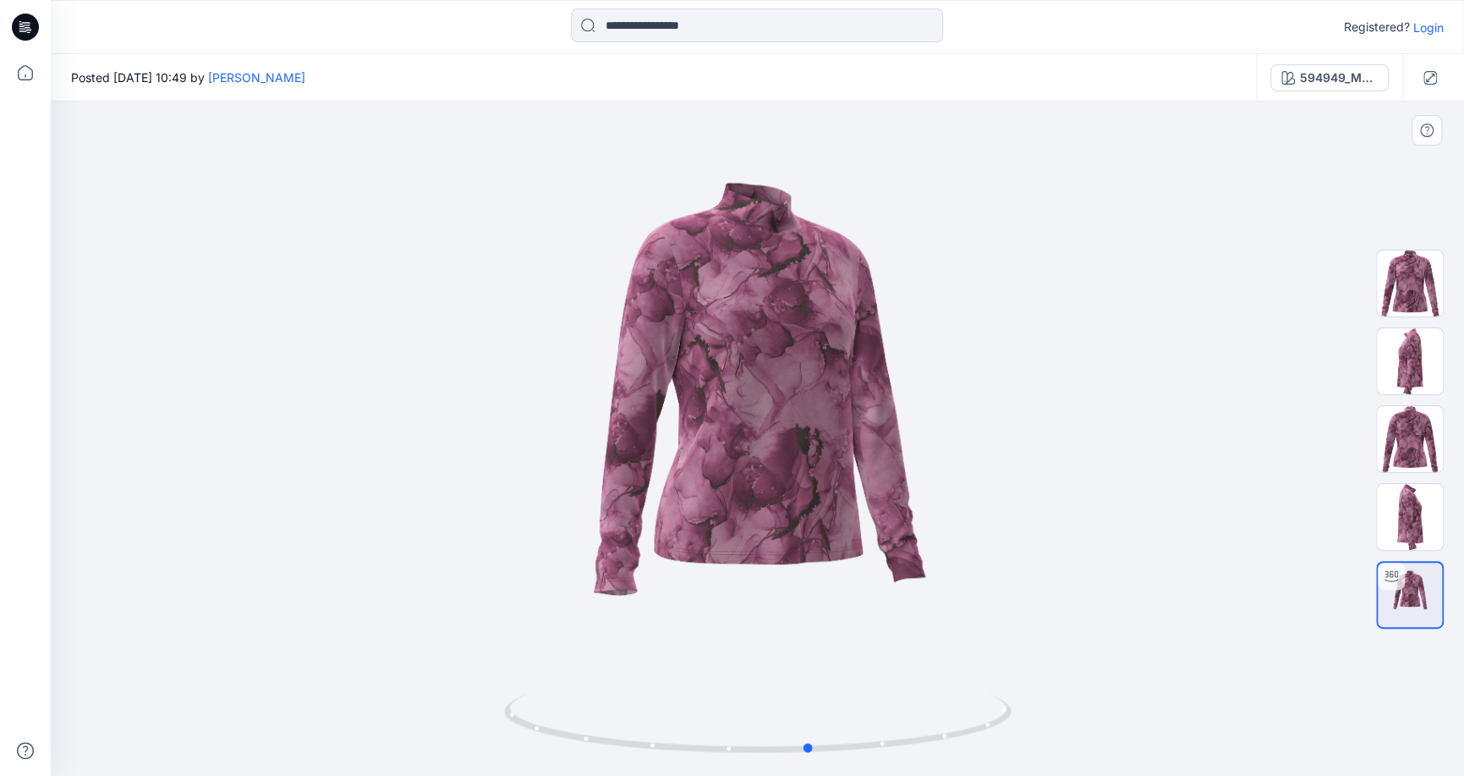
drag, startPoint x: 725, startPoint y: 495, endPoint x: 777, endPoint y: 504, distance: 53.3
click at [777, 504] on div at bounding box center [758, 439] width 1414 height 674
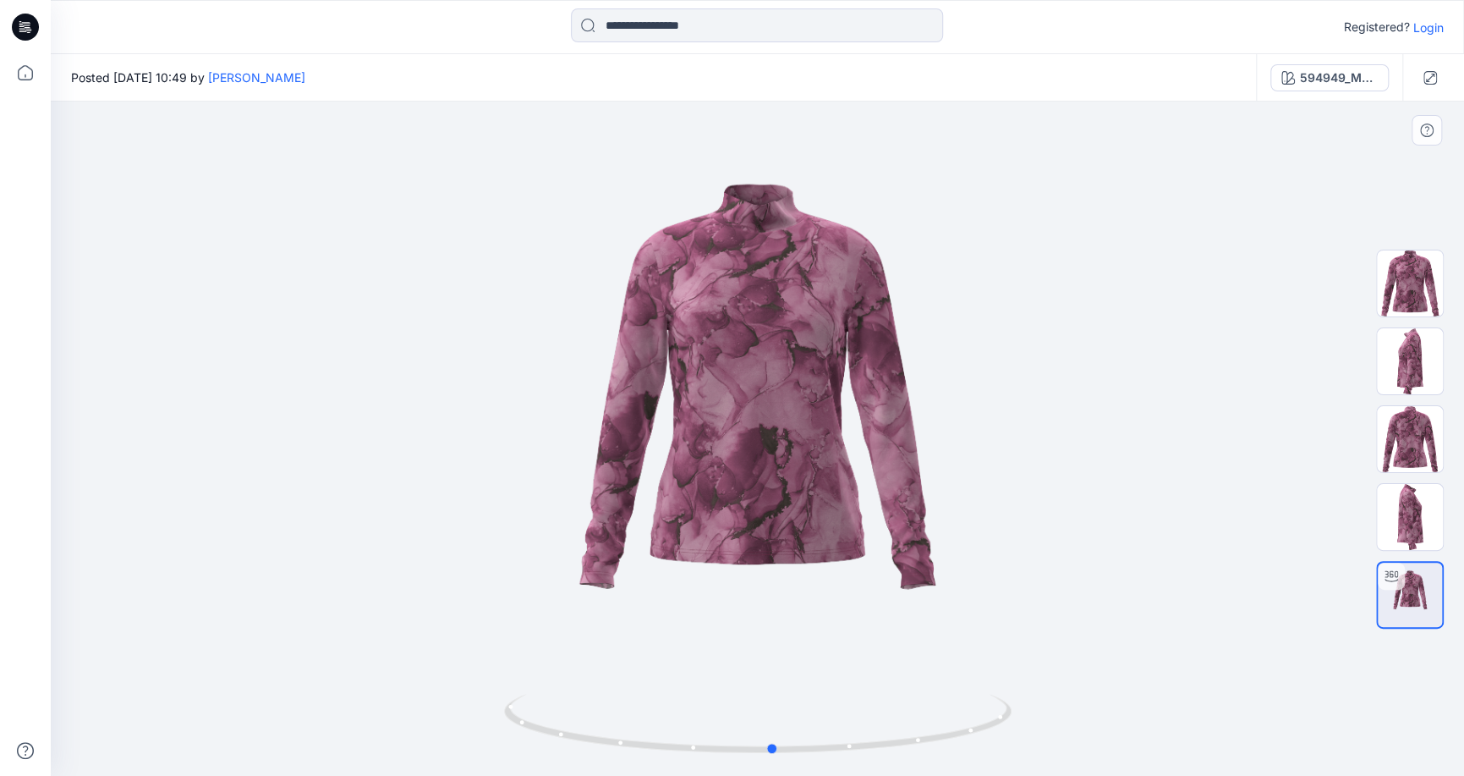
drag, startPoint x: 739, startPoint y: 495, endPoint x: 1210, endPoint y: 512, distance: 470.7
click at [1210, 512] on div at bounding box center [758, 439] width 1414 height 674
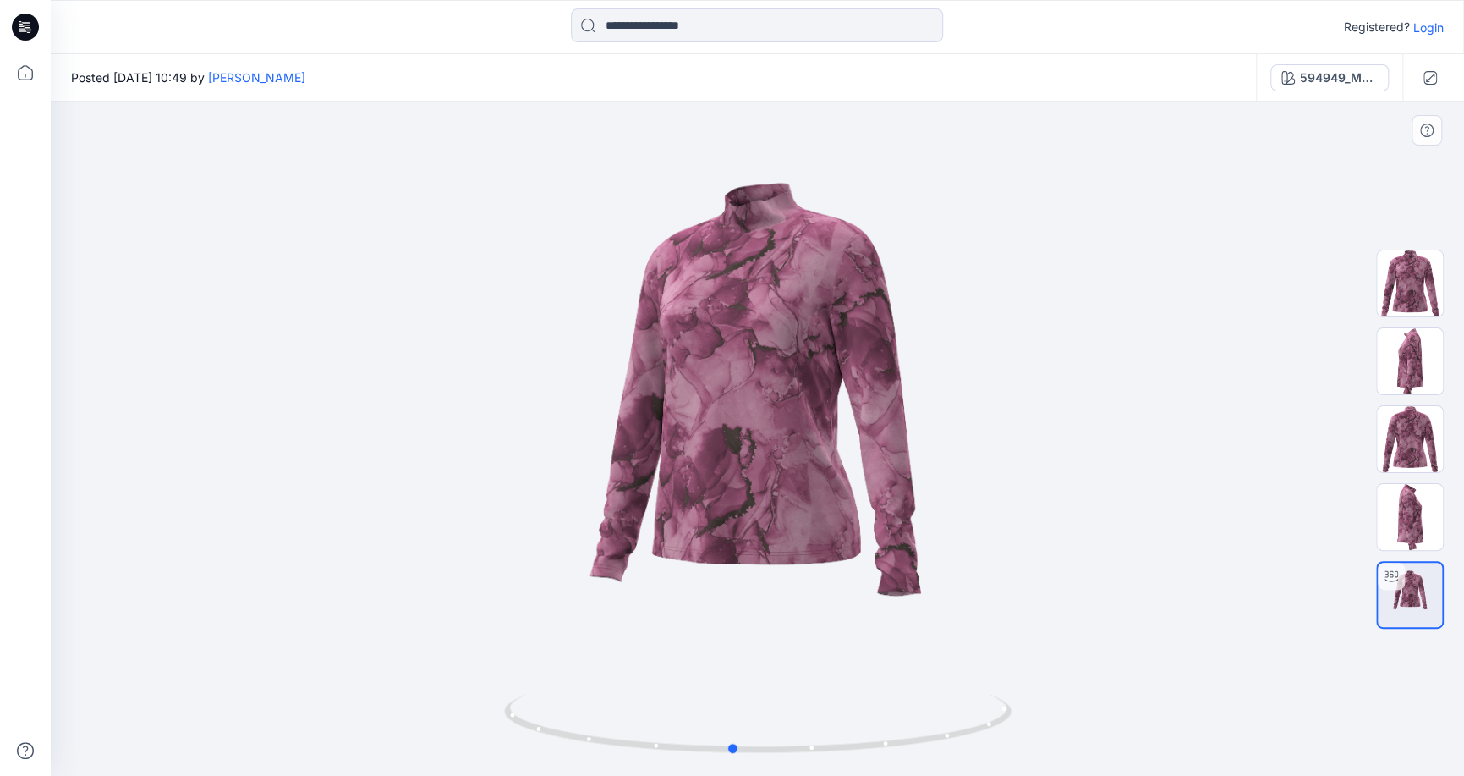
drag, startPoint x: 681, startPoint y: 399, endPoint x: 1148, endPoint y: 521, distance: 482.6
click at [1148, 521] on div at bounding box center [758, 439] width 1414 height 674
click at [1049, 275] on div at bounding box center [758, 439] width 1414 height 674
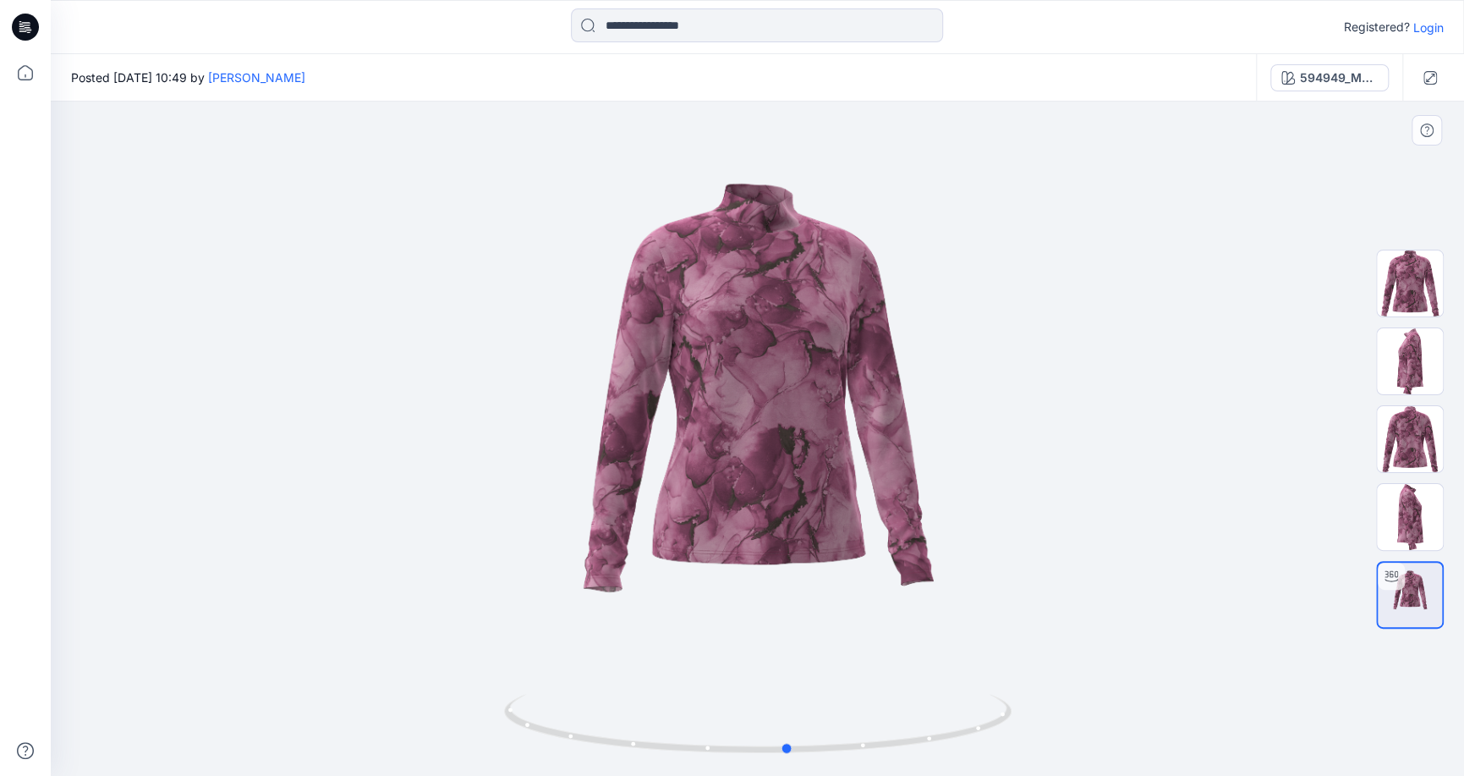
drag, startPoint x: 822, startPoint y: 464, endPoint x: 878, endPoint y: 541, distance: 94.4
click at [878, 541] on div at bounding box center [758, 439] width 1414 height 674
click at [1429, 30] on p "Login" at bounding box center [1429, 28] width 30 height 18
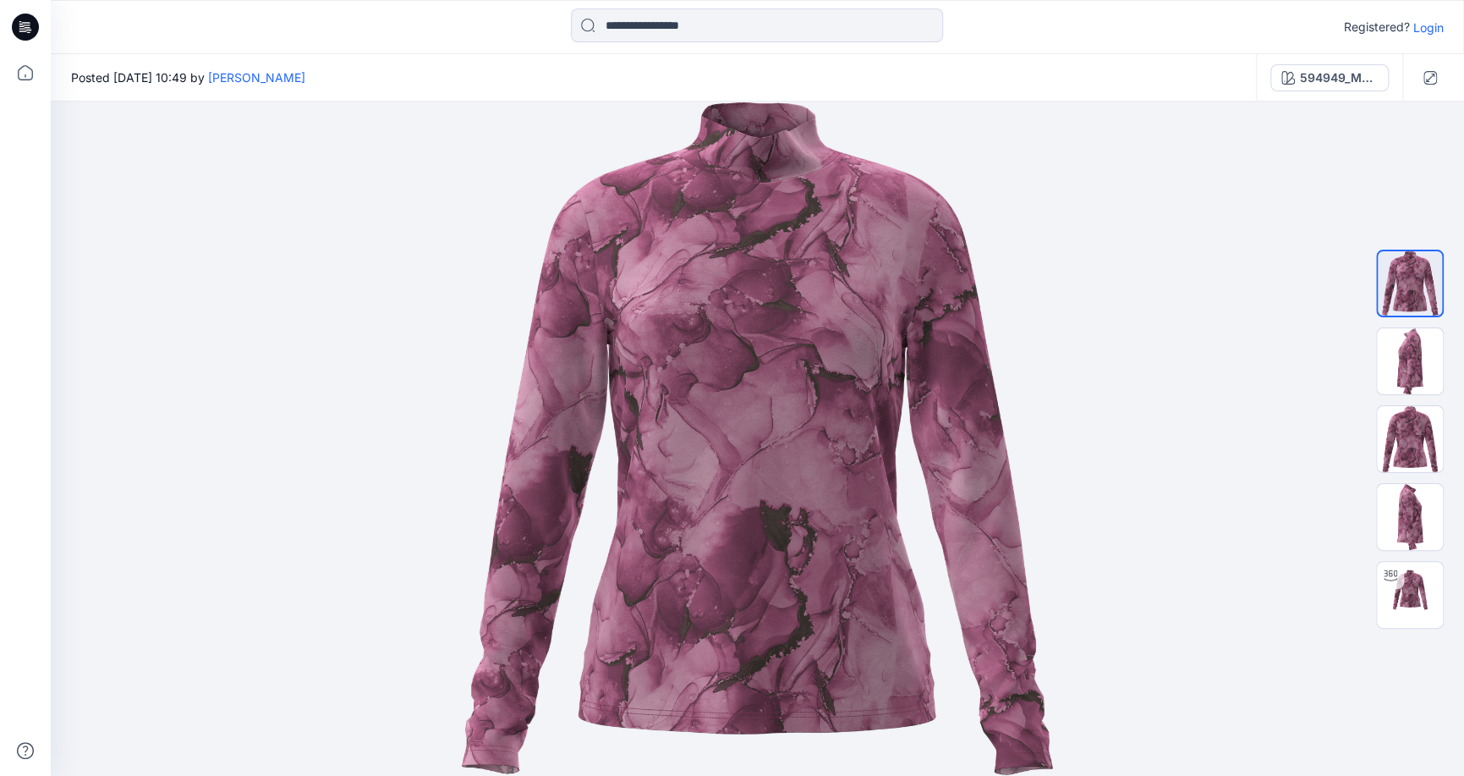
click at [1426, 29] on p "Login" at bounding box center [1429, 28] width 30 height 18
click at [1193, 293] on div at bounding box center [758, 439] width 1414 height 674
